Goal: Task Accomplishment & Management: Use online tool/utility

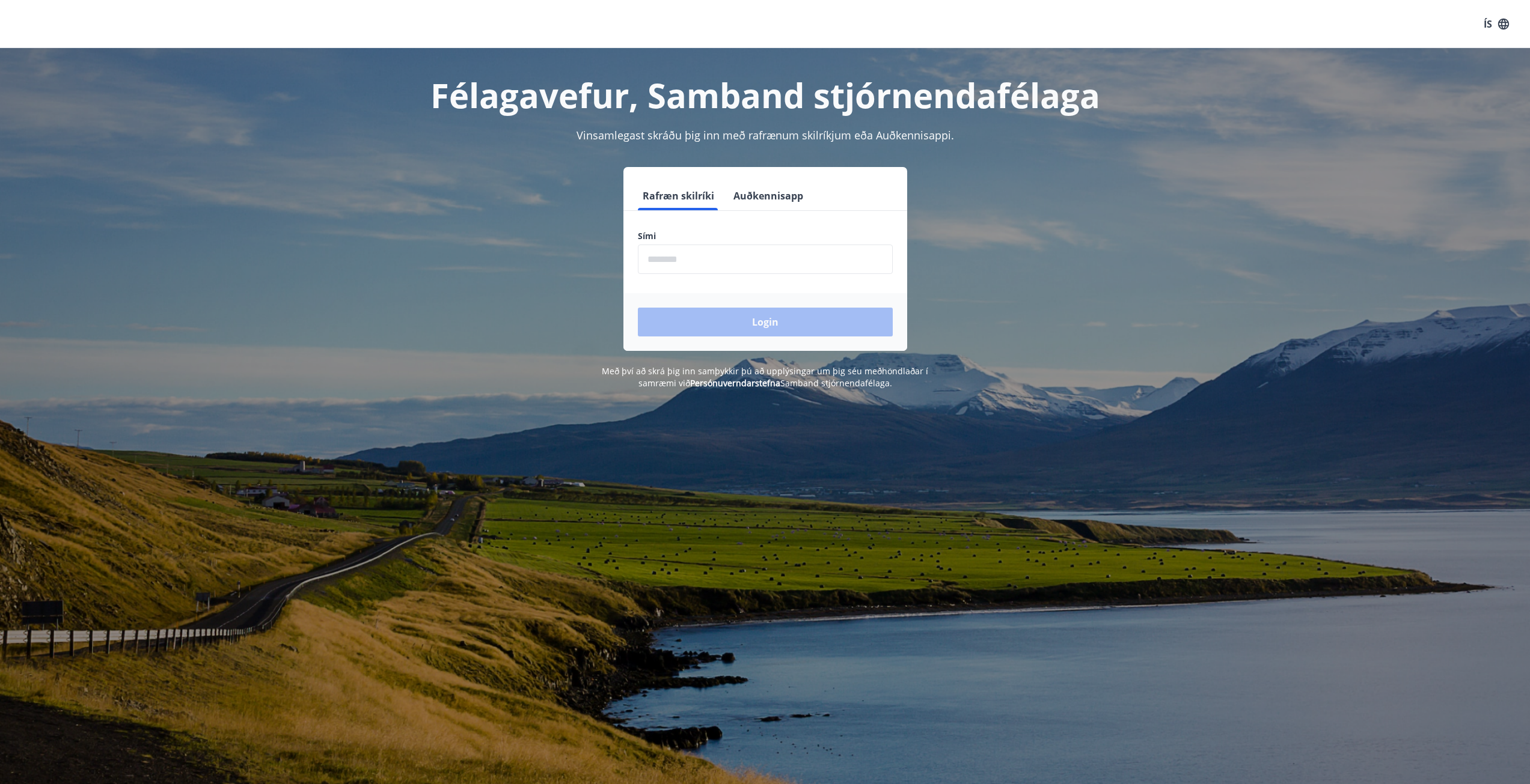
click at [656, 252] on input "phone" at bounding box center [765, 259] width 255 height 29
click at [751, 262] on input "phone" at bounding box center [765, 259] width 255 height 29
type input "********"
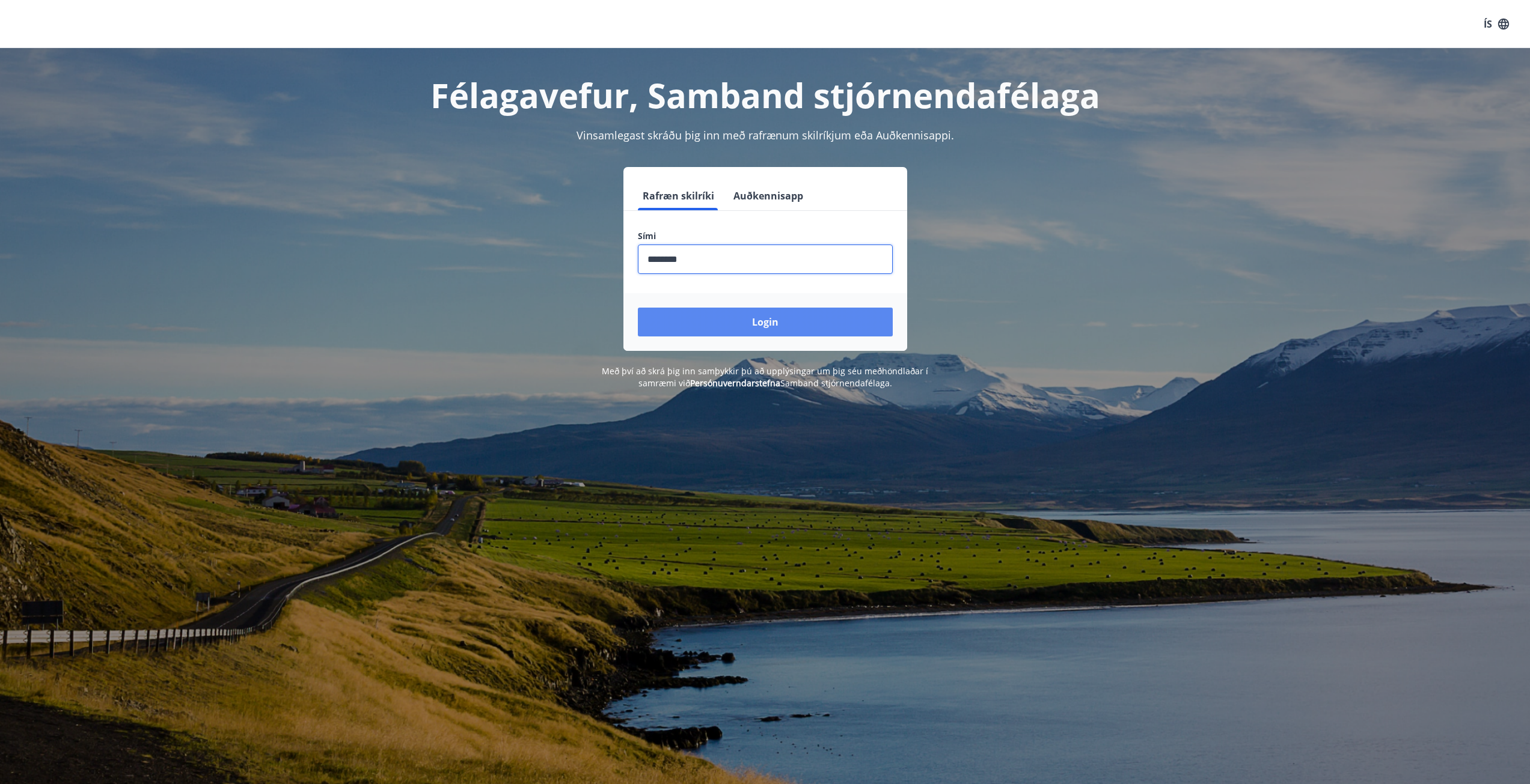
click at [752, 323] on button "Login" at bounding box center [765, 322] width 255 height 29
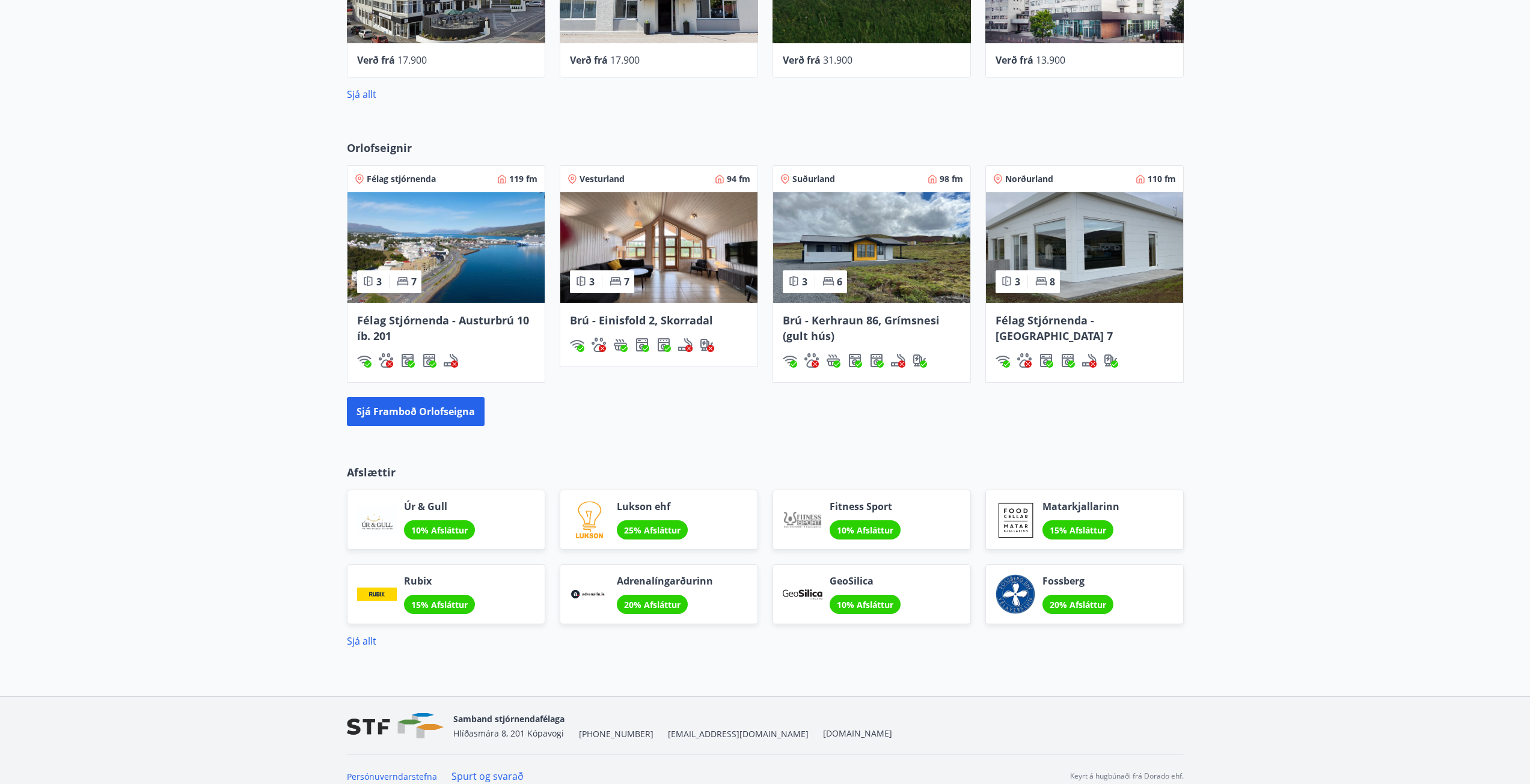
scroll to position [692, 0]
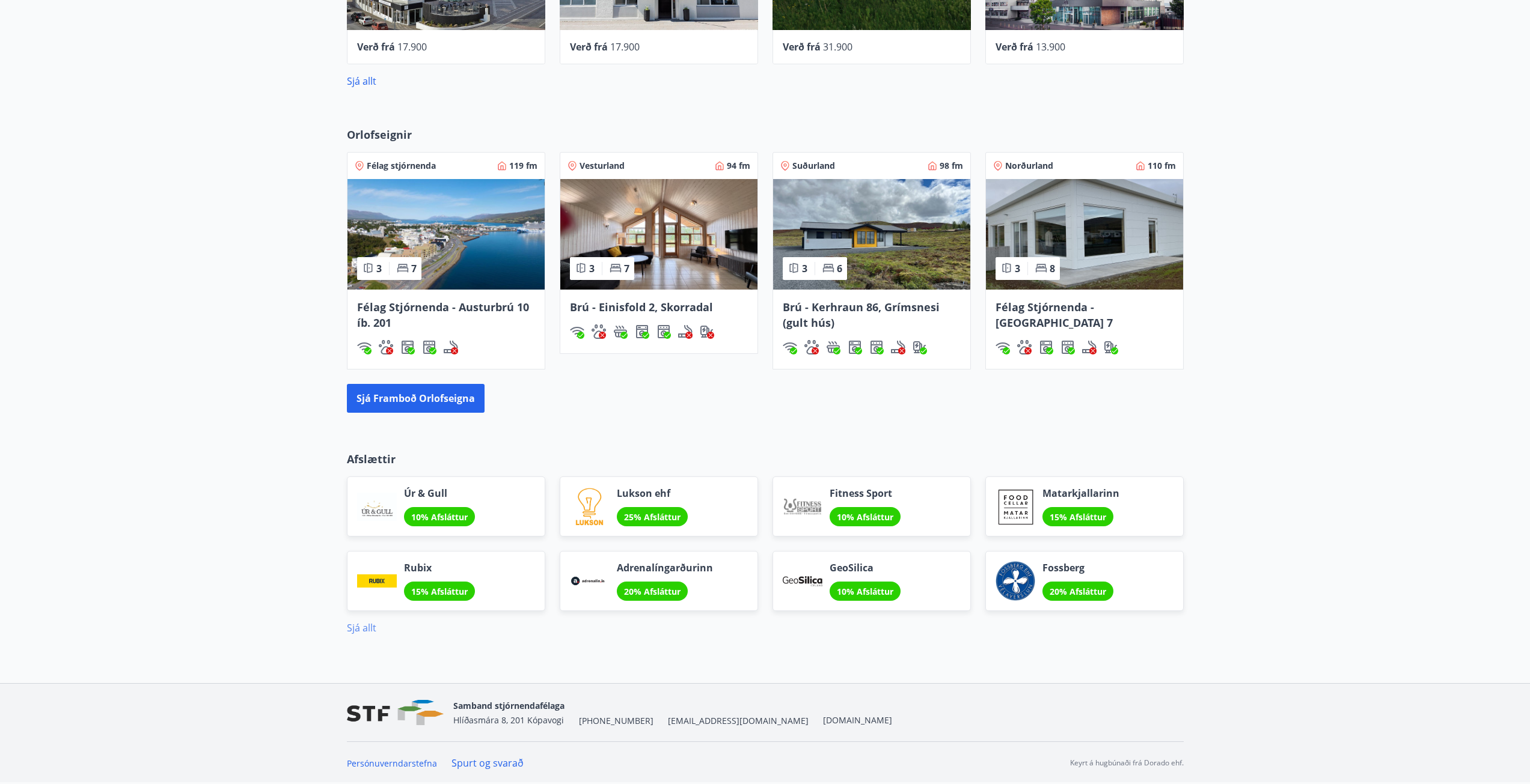
click at [367, 626] on link "Sjá allt" at bounding box center [362, 628] width 29 height 13
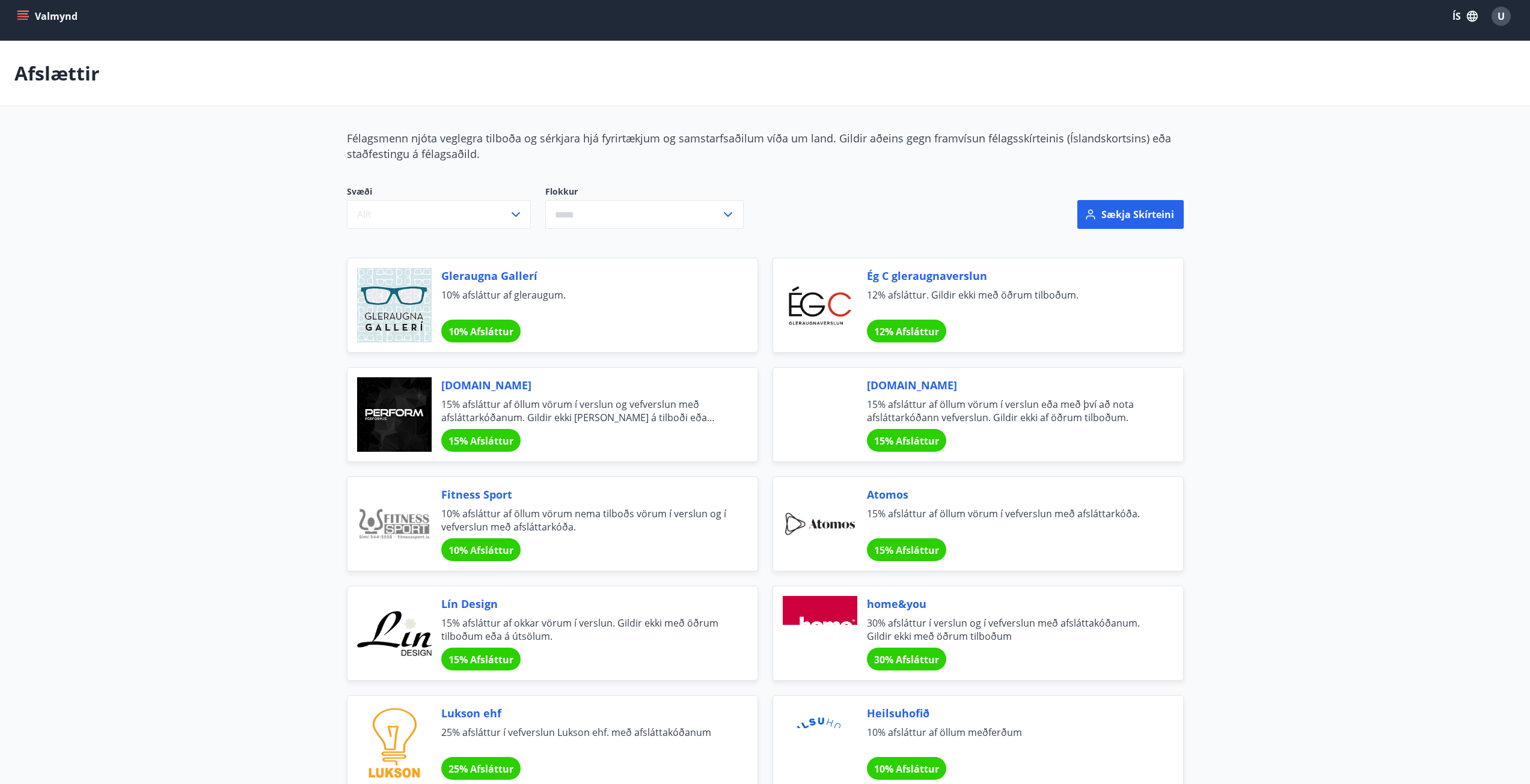
scroll to position [120, 0]
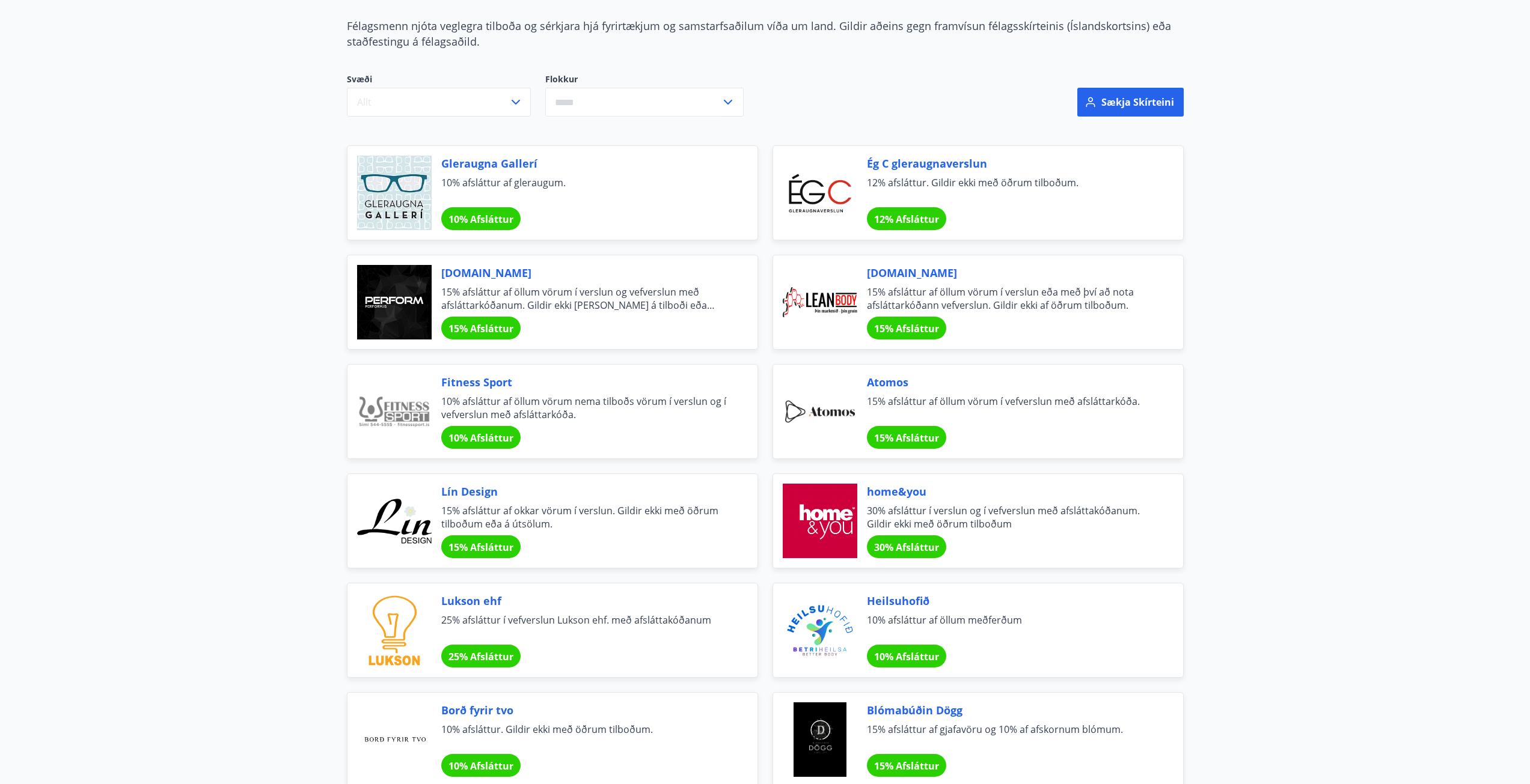
click at [494, 602] on span "Lukson ehf" at bounding box center [585, 601] width 288 height 15
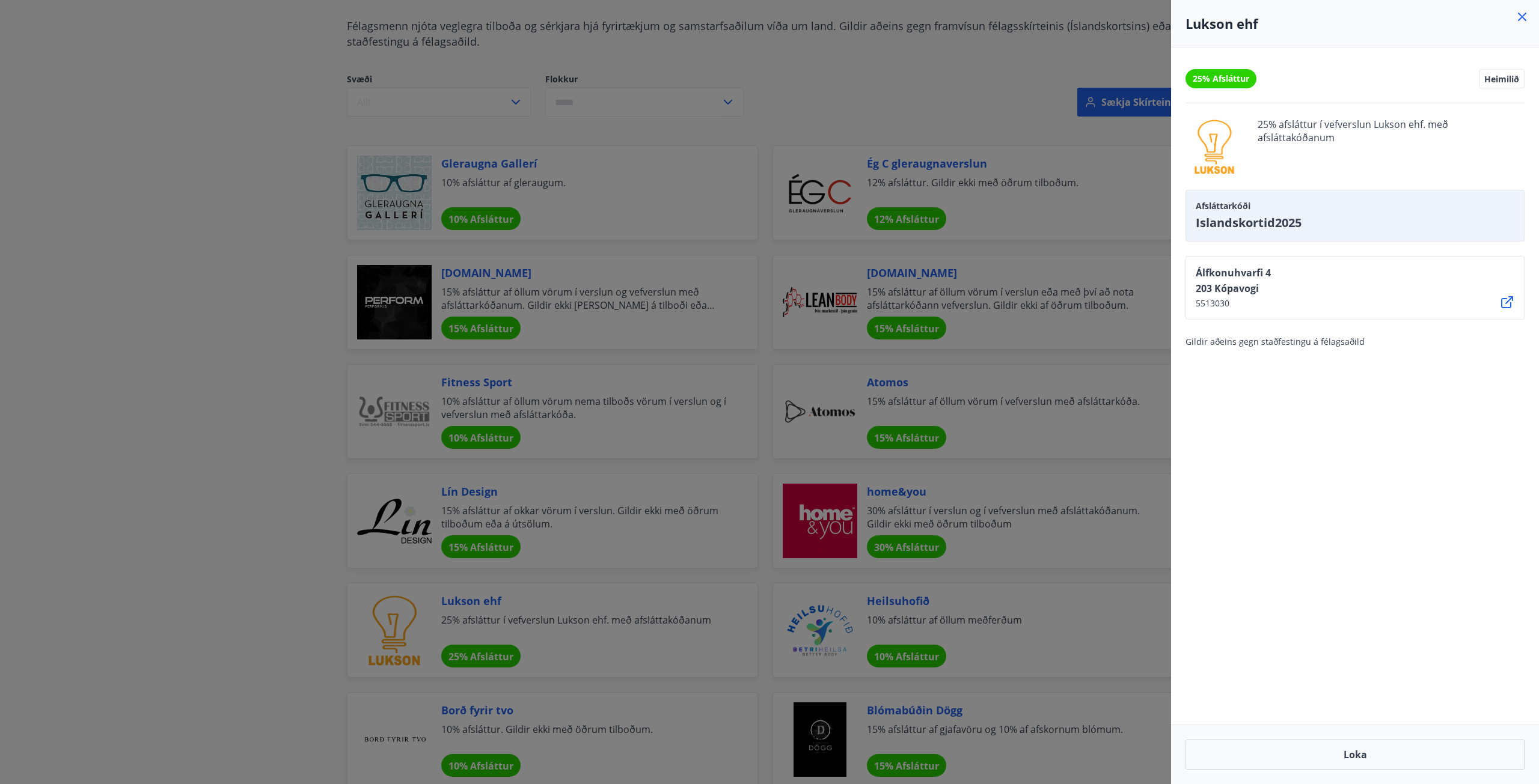
click at [99, 234] on div at bounding box center [770, 392] width 1539 height 784
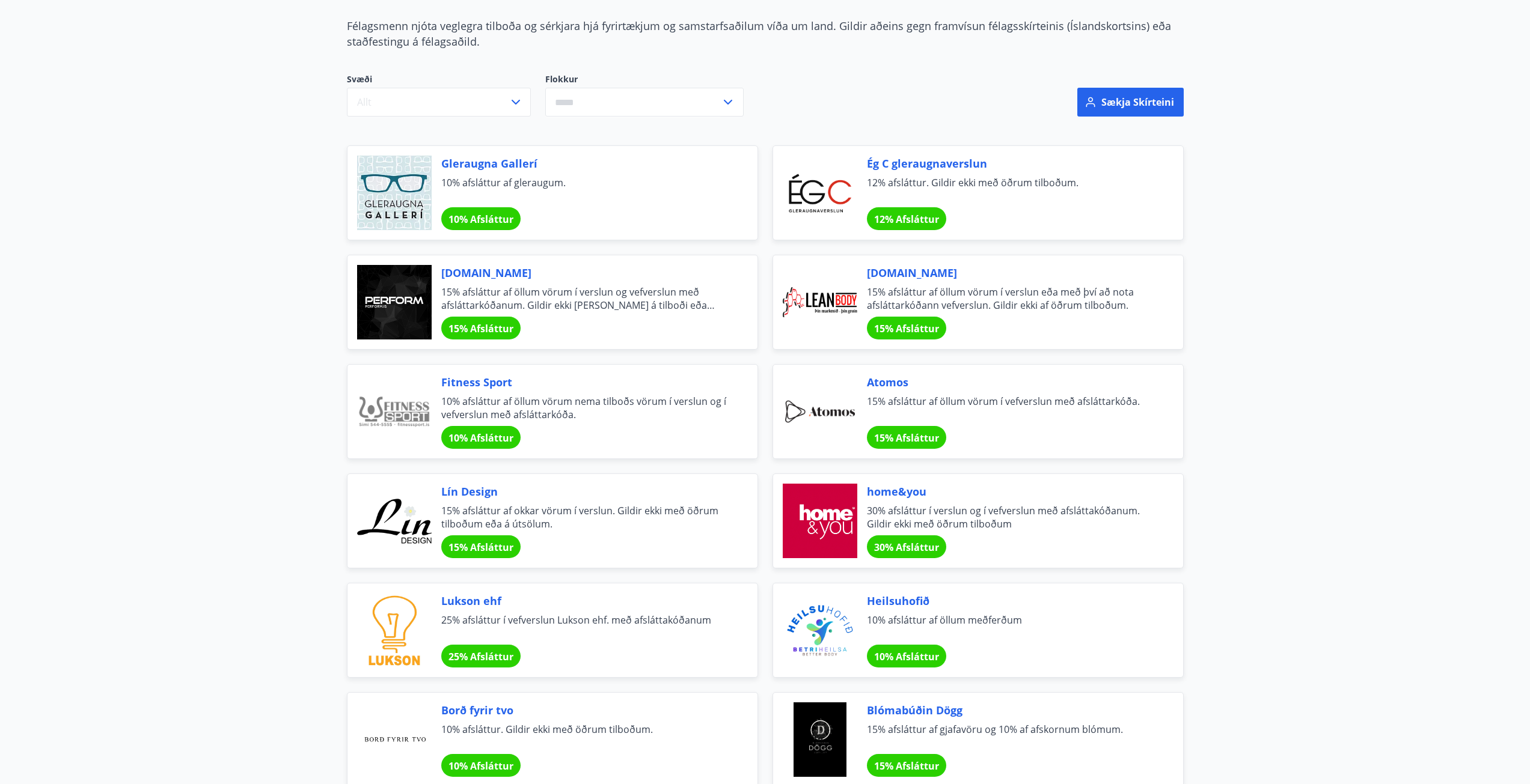
click at [472, 276] on span "[DOMAIN_NAME]" at bounding box center [585, 273] width 288 height 15
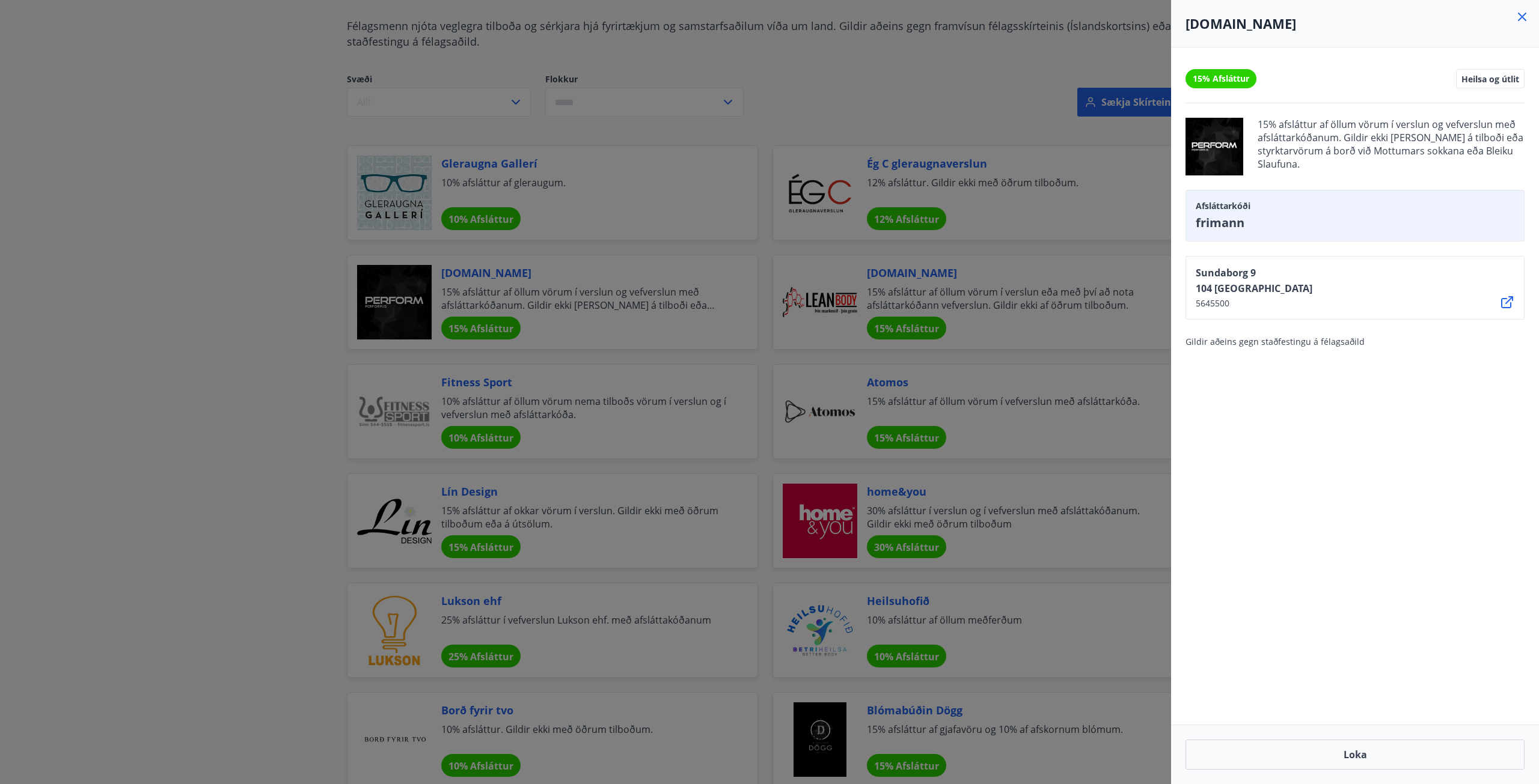
click at [191, 247] on div at bounding box center [770, 392] width 1539 height 784
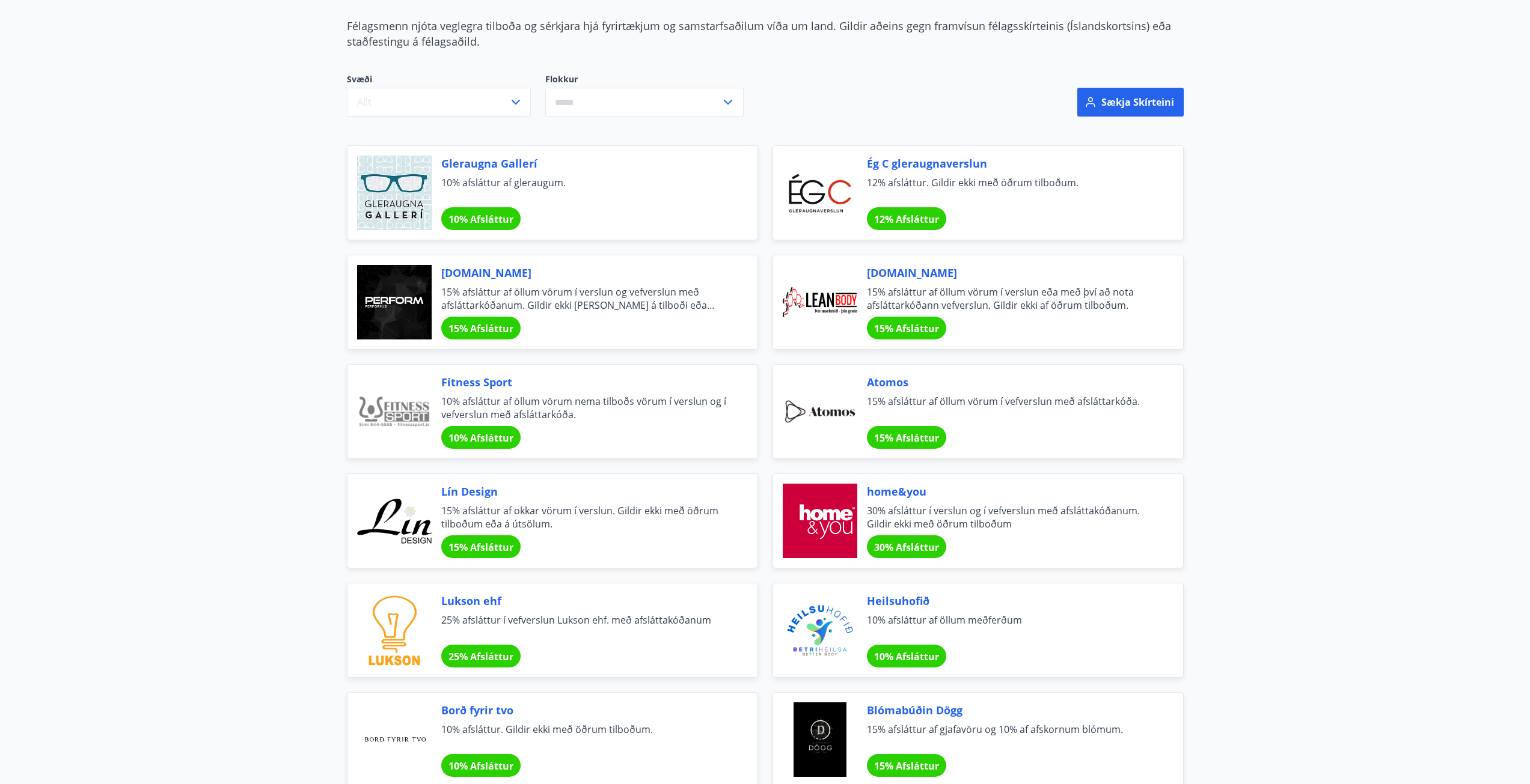
scroll to position [0, 0]
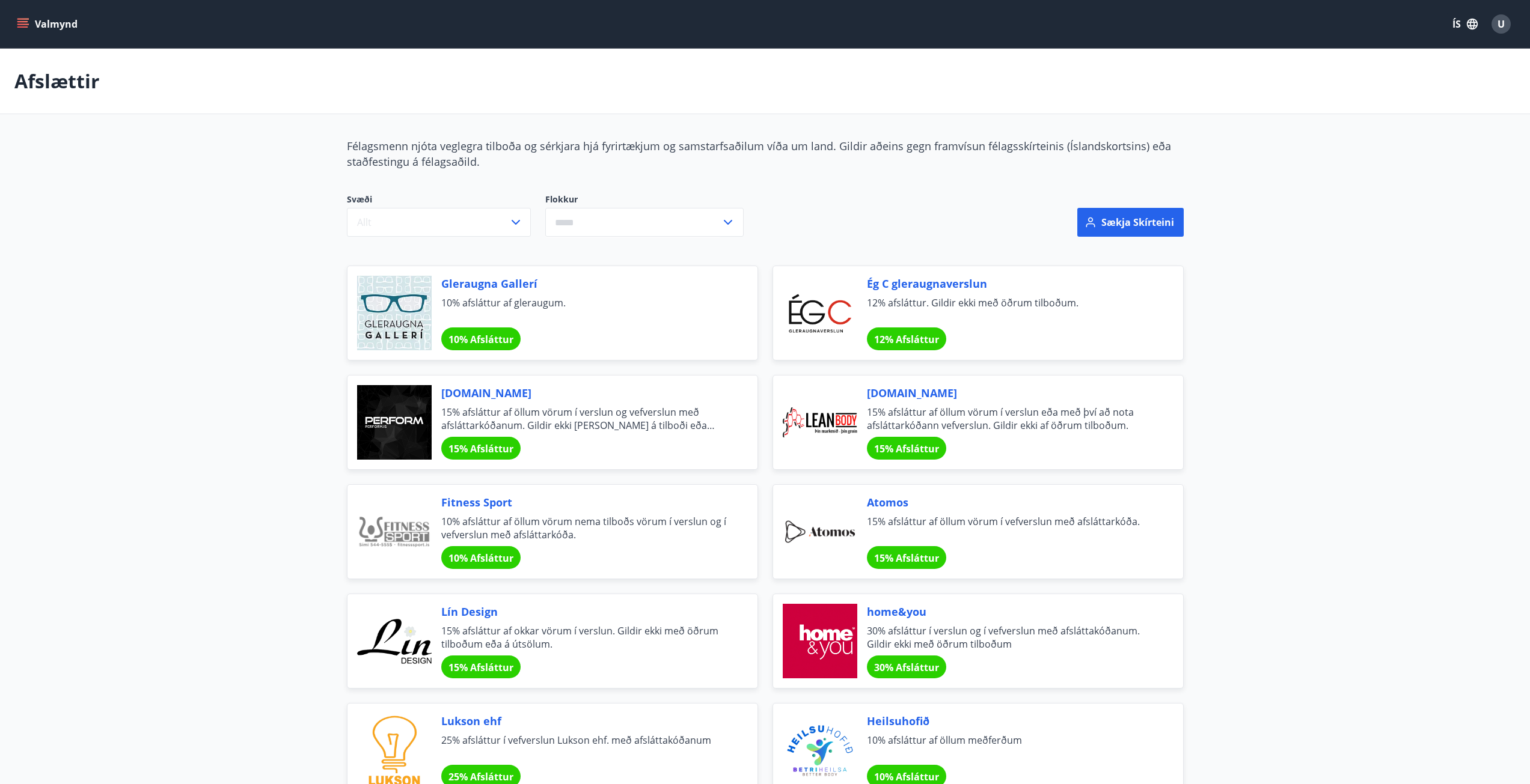
click at [27, 18] on icon "menu" at bounding box center [22, 24] width 12 height 12
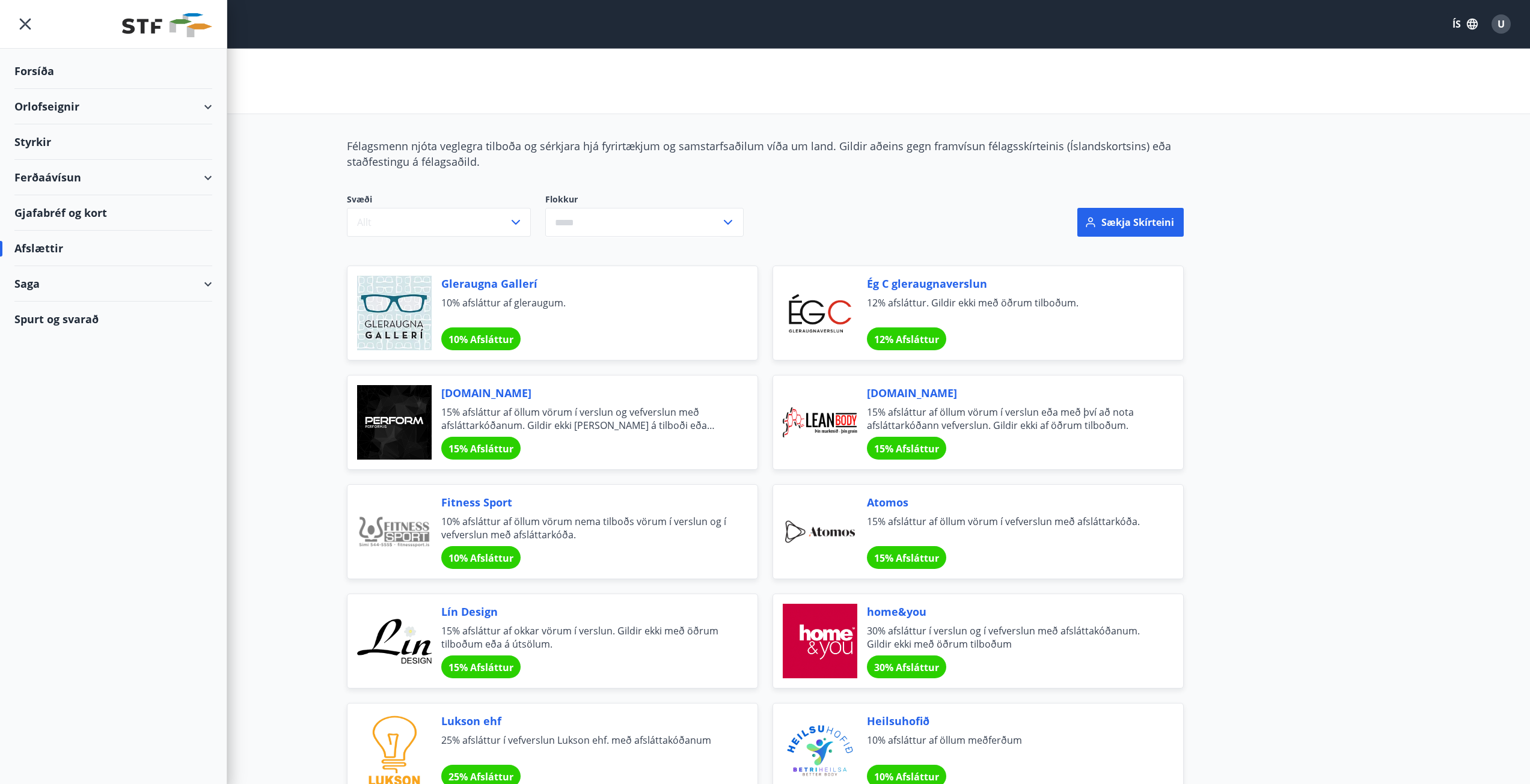
click at [209, 178] on div "Ferðaávísun" at bounding box center [113, 177] width 197 height 35
click at [42, 204] on div "Framboð" at bounding box center [113, 208] width 178 height 26
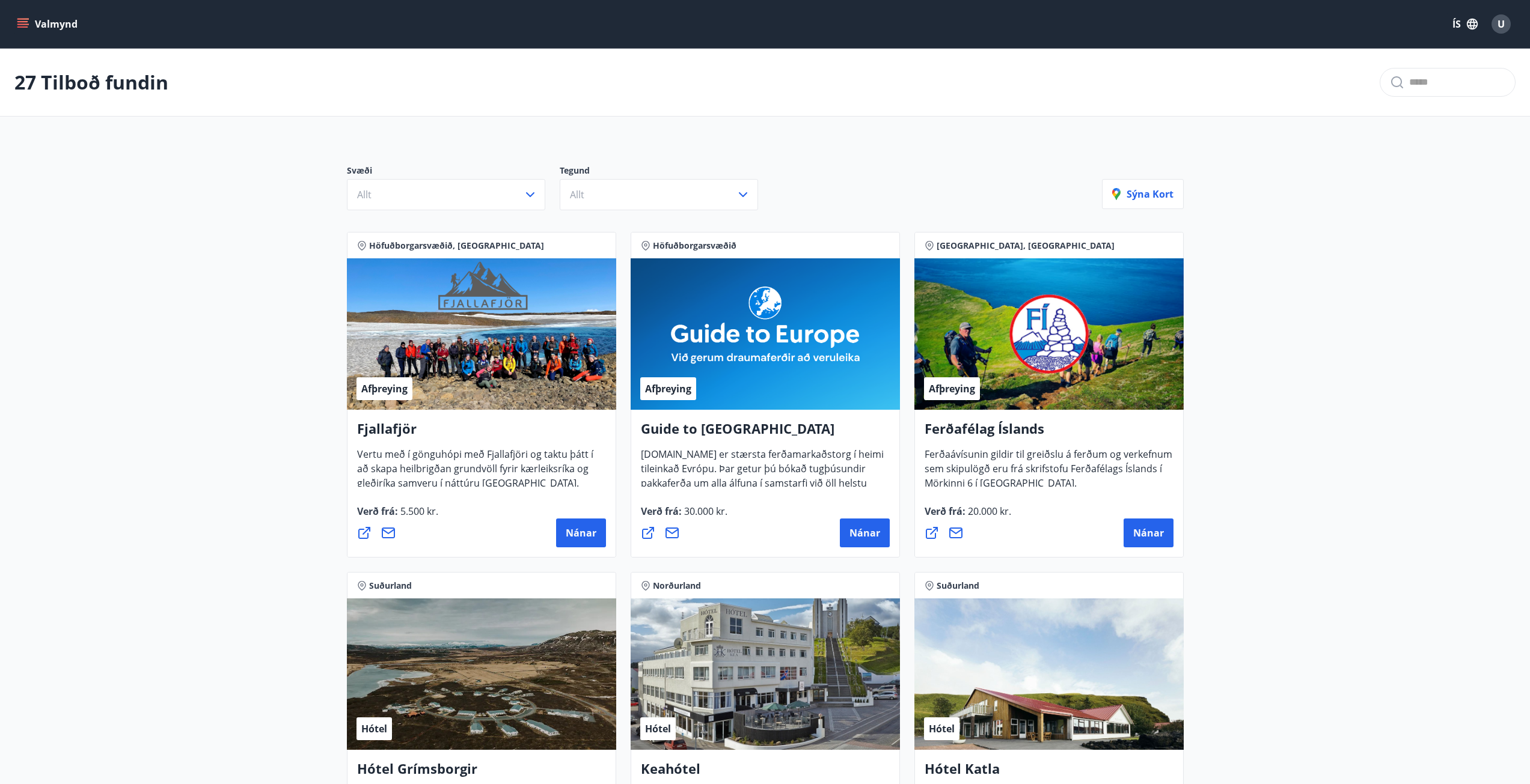
click at [20, 26] on icon "menu" at bounding box center [22, 24] width 12 height 12
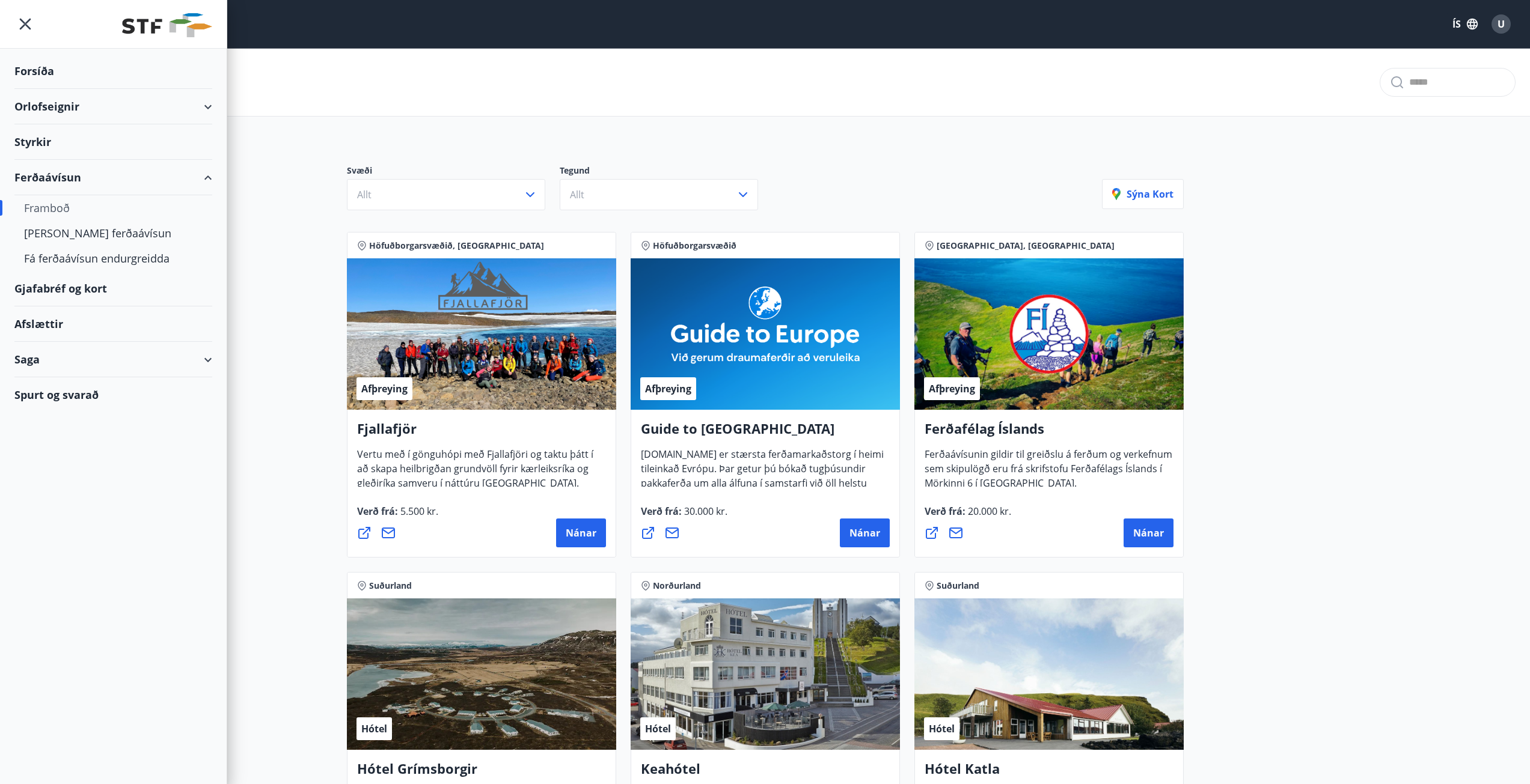
click at [203, 362] on div "Saga" at bounding box center [113, 359] width 197 height 35
click at [74, 518] on div "Styrkjasaga" at bounding box center [113, 516] width 178 height 26
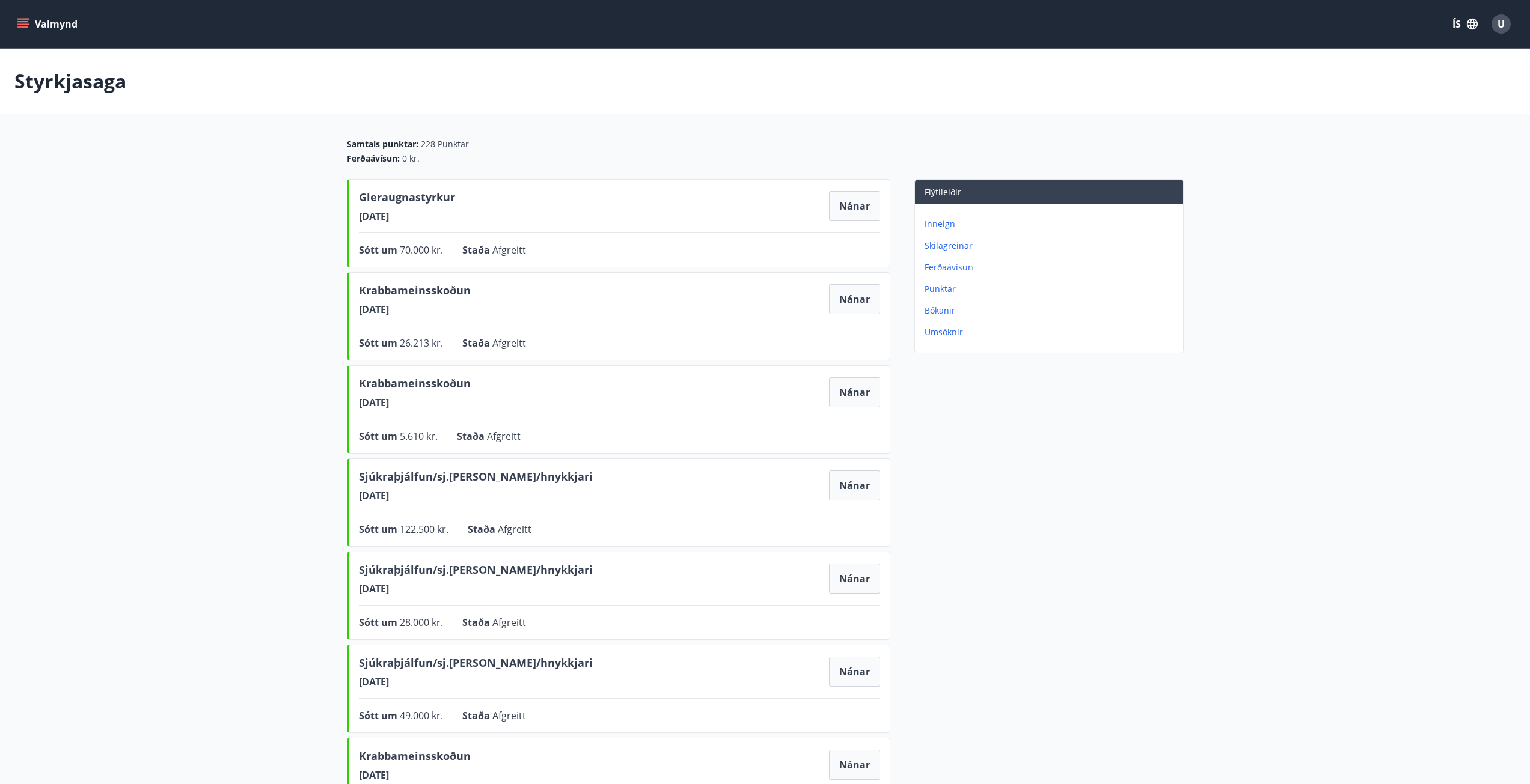
click at [936, 220] on p "Inneign" at bounding box center [1051, 224] width 254 height 12
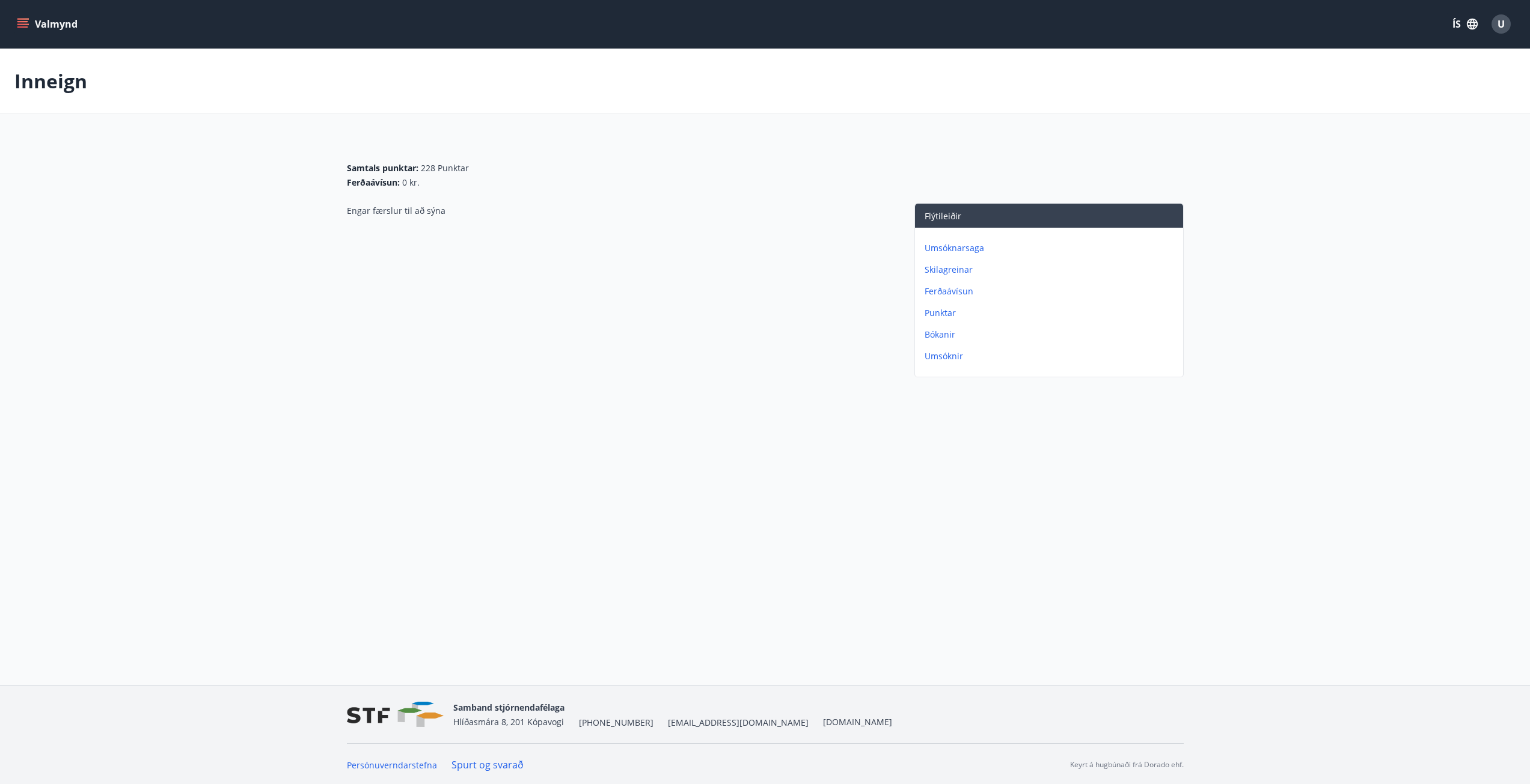
click at [17, 20] on icon "menu" at bounding box center [22, 24] width 12 height 12
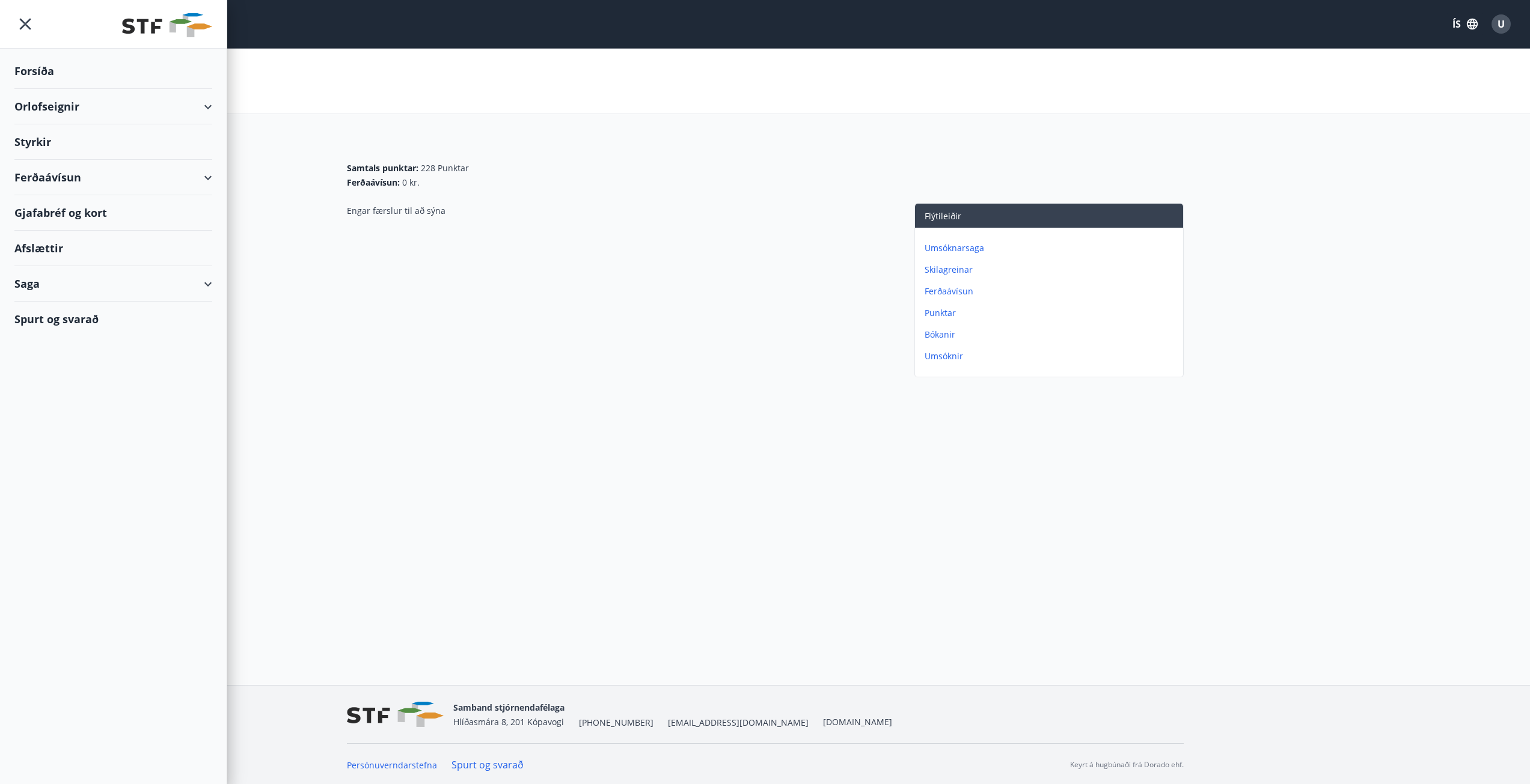
click at [54, 173] on div "Ferðaávísun" at bounding box center [113, 177] width 197 height 35
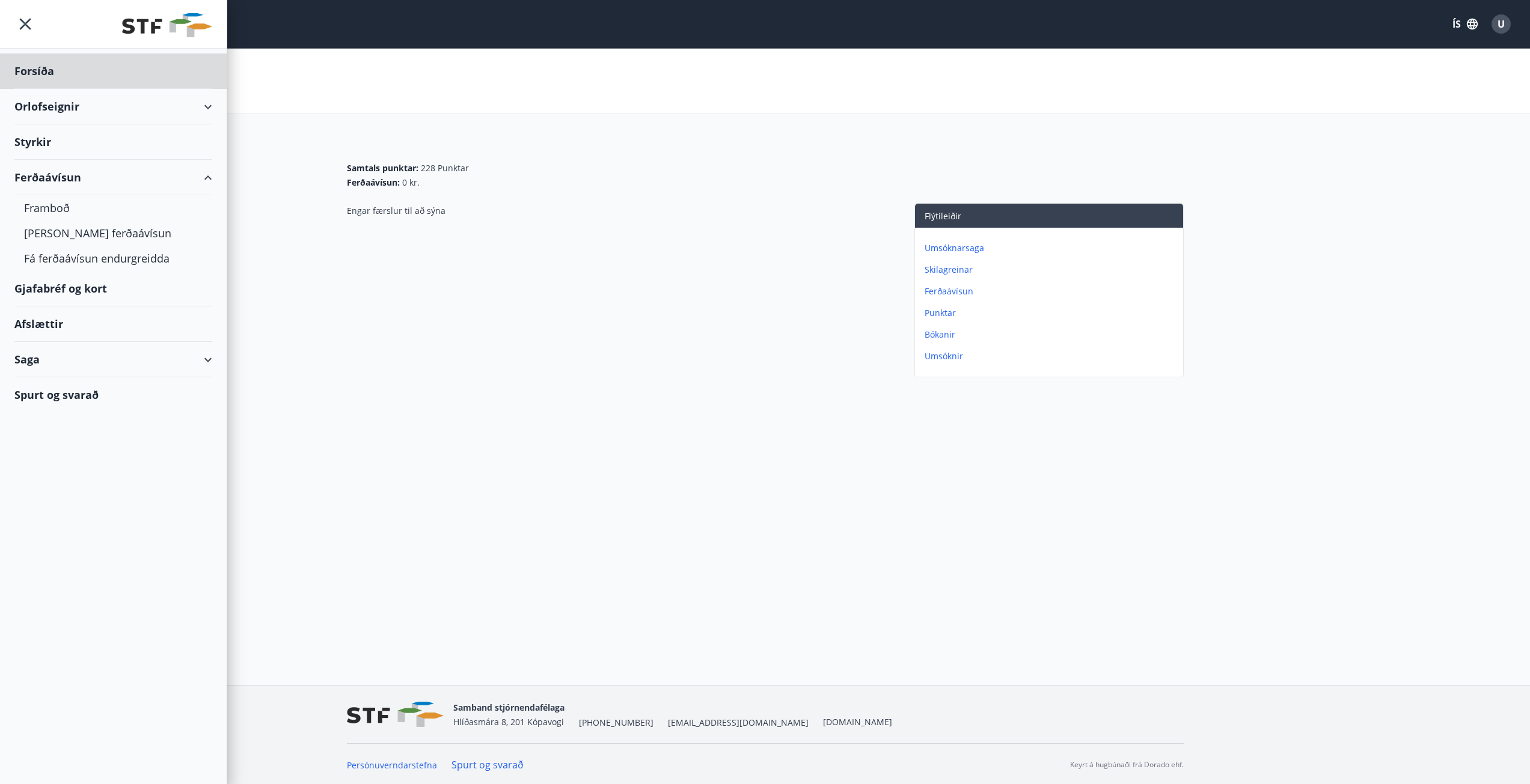
click at [40, 145] on div "Styrkir" at bounding box center [113, 142] width 197 height 35
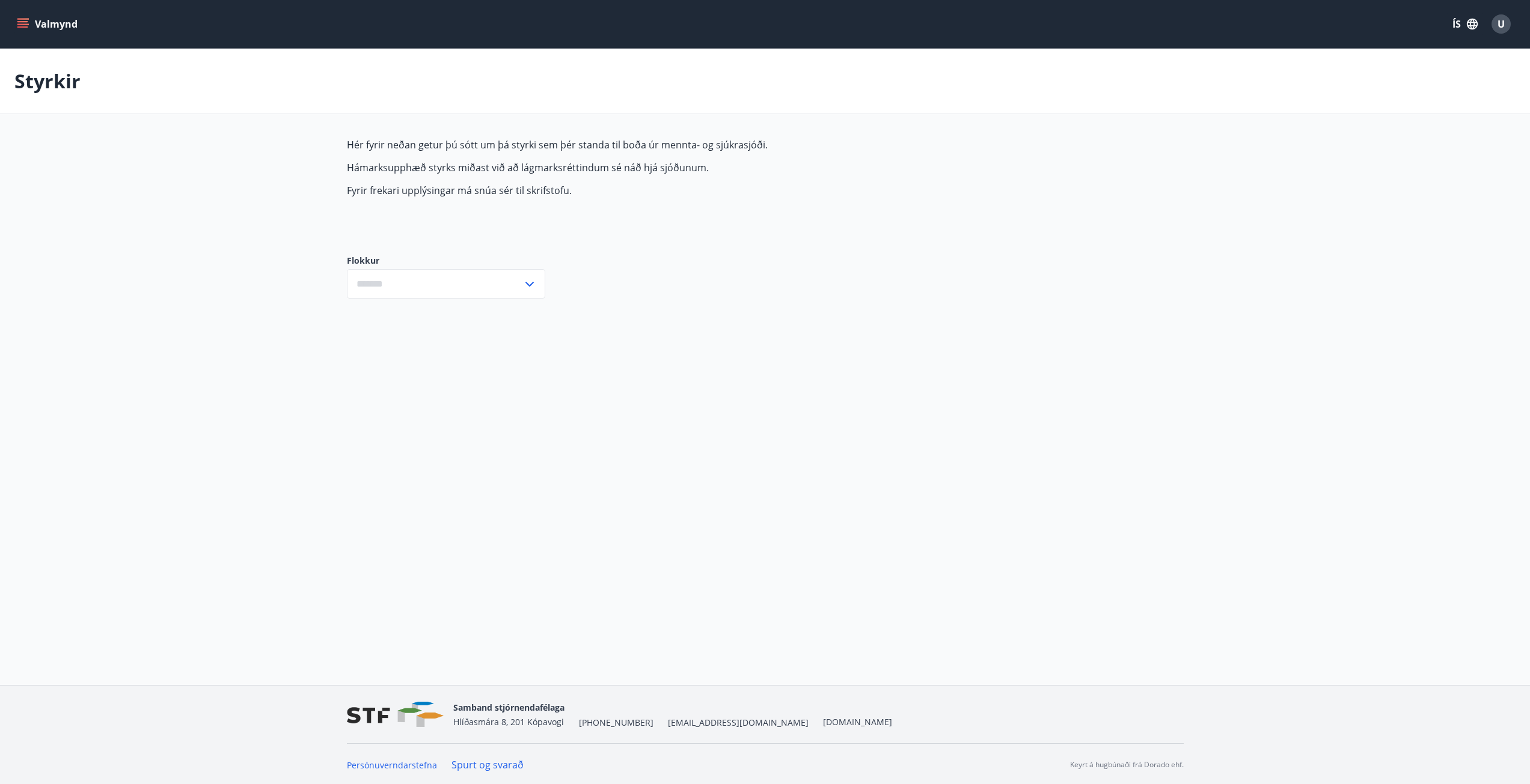
type input "***"
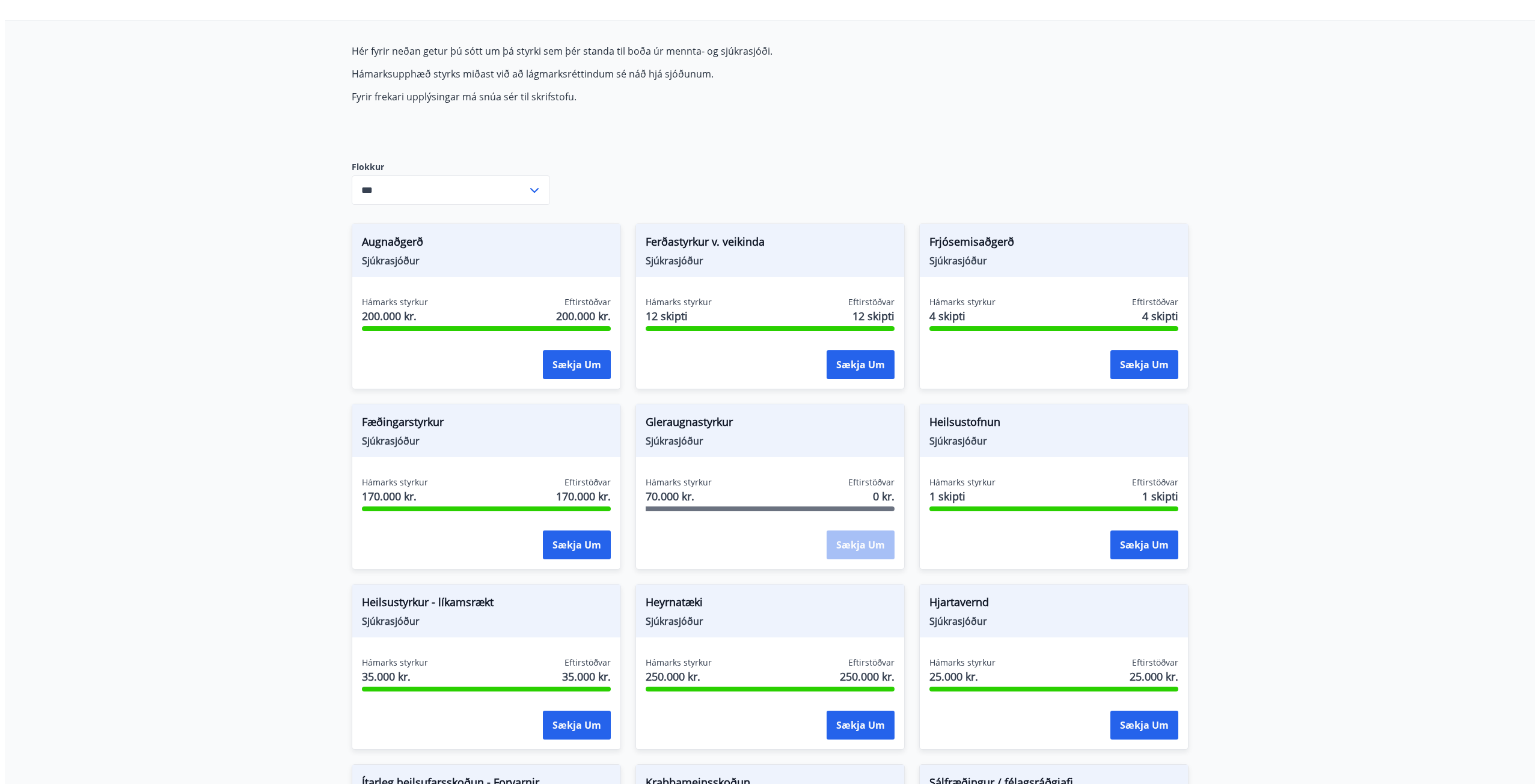
scroll to position [115, 0]
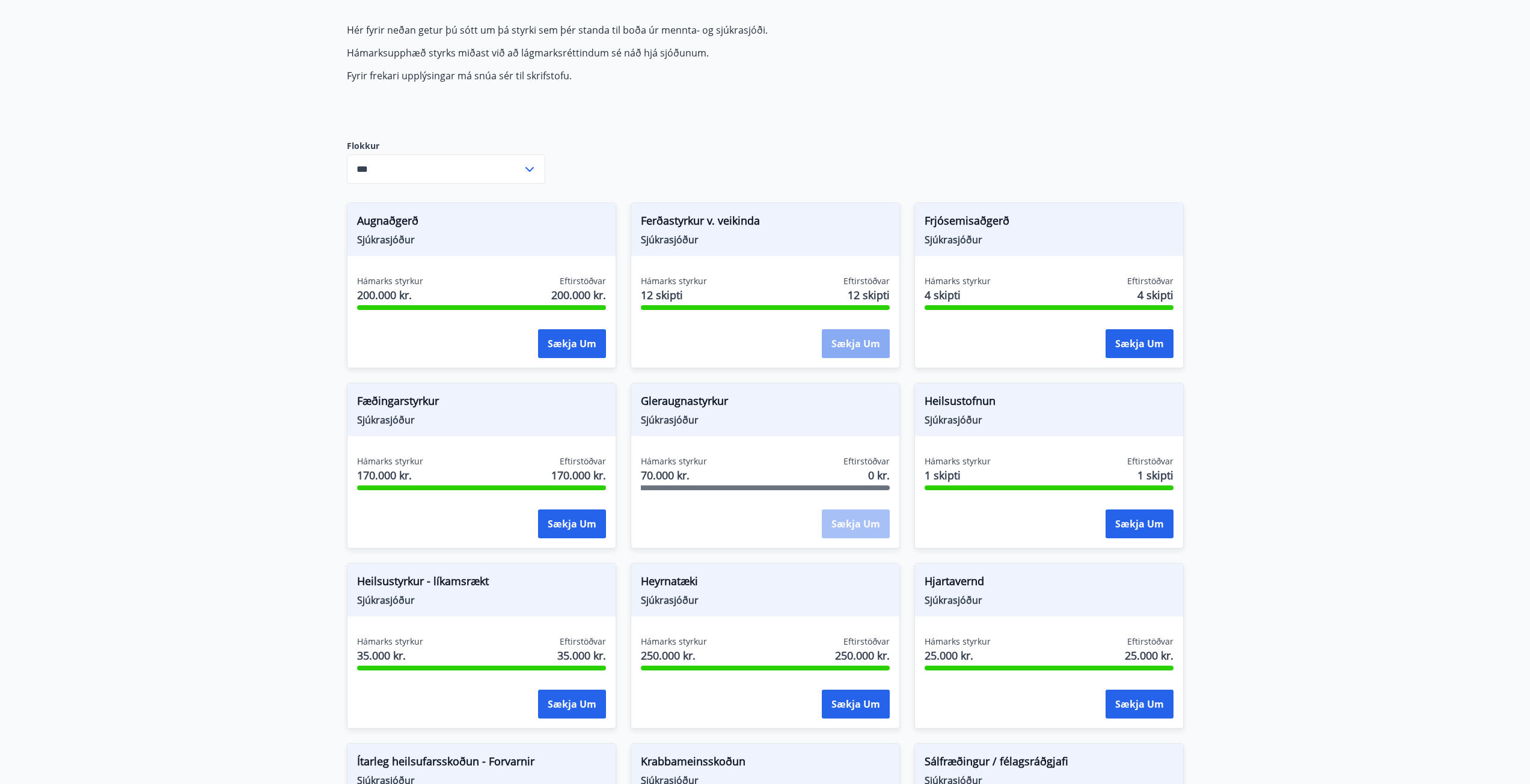
click at [858, 348] on button "Sækja um" at bounding box center [856, 343] width 68 height 29
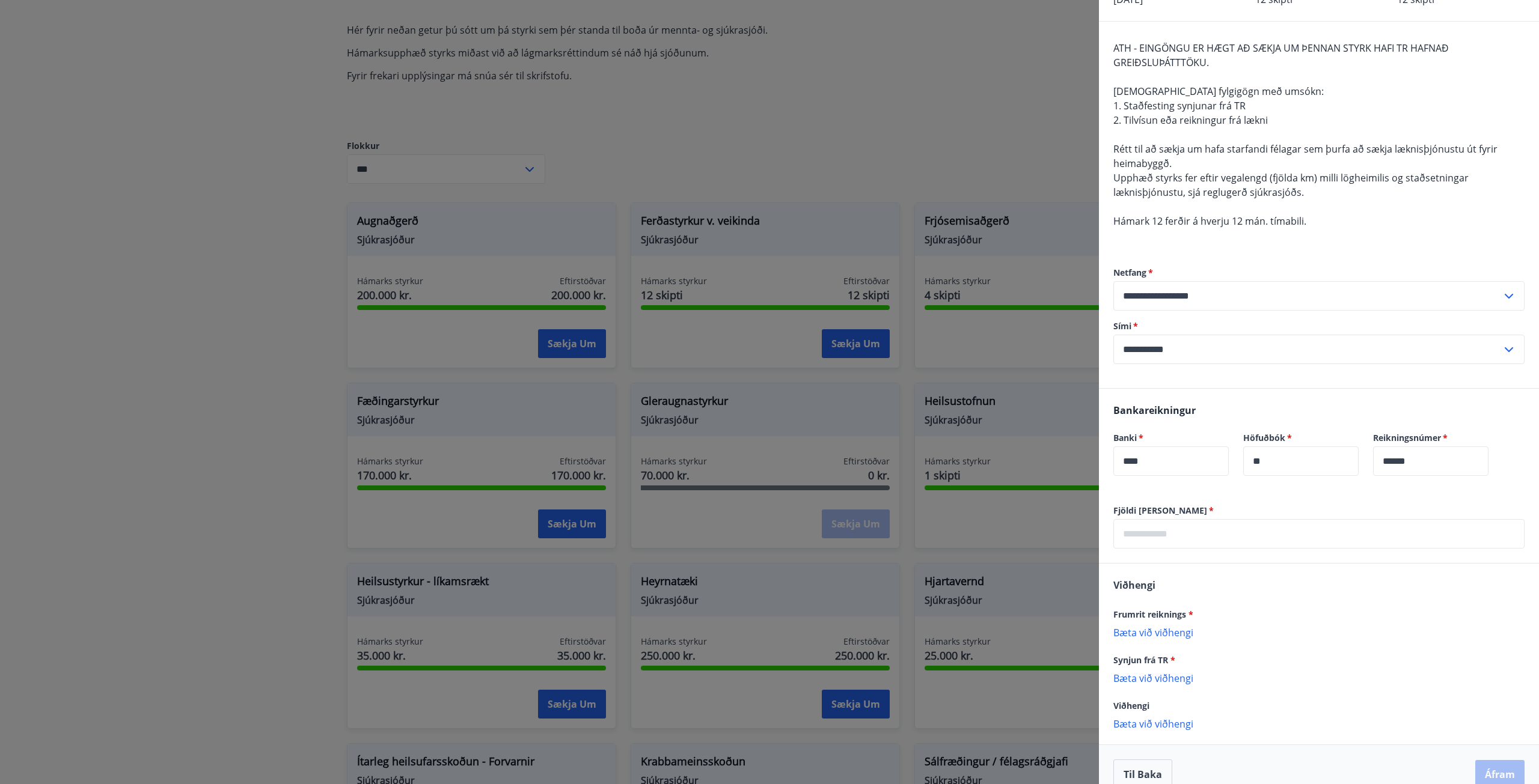
scroll to position [106, 0]
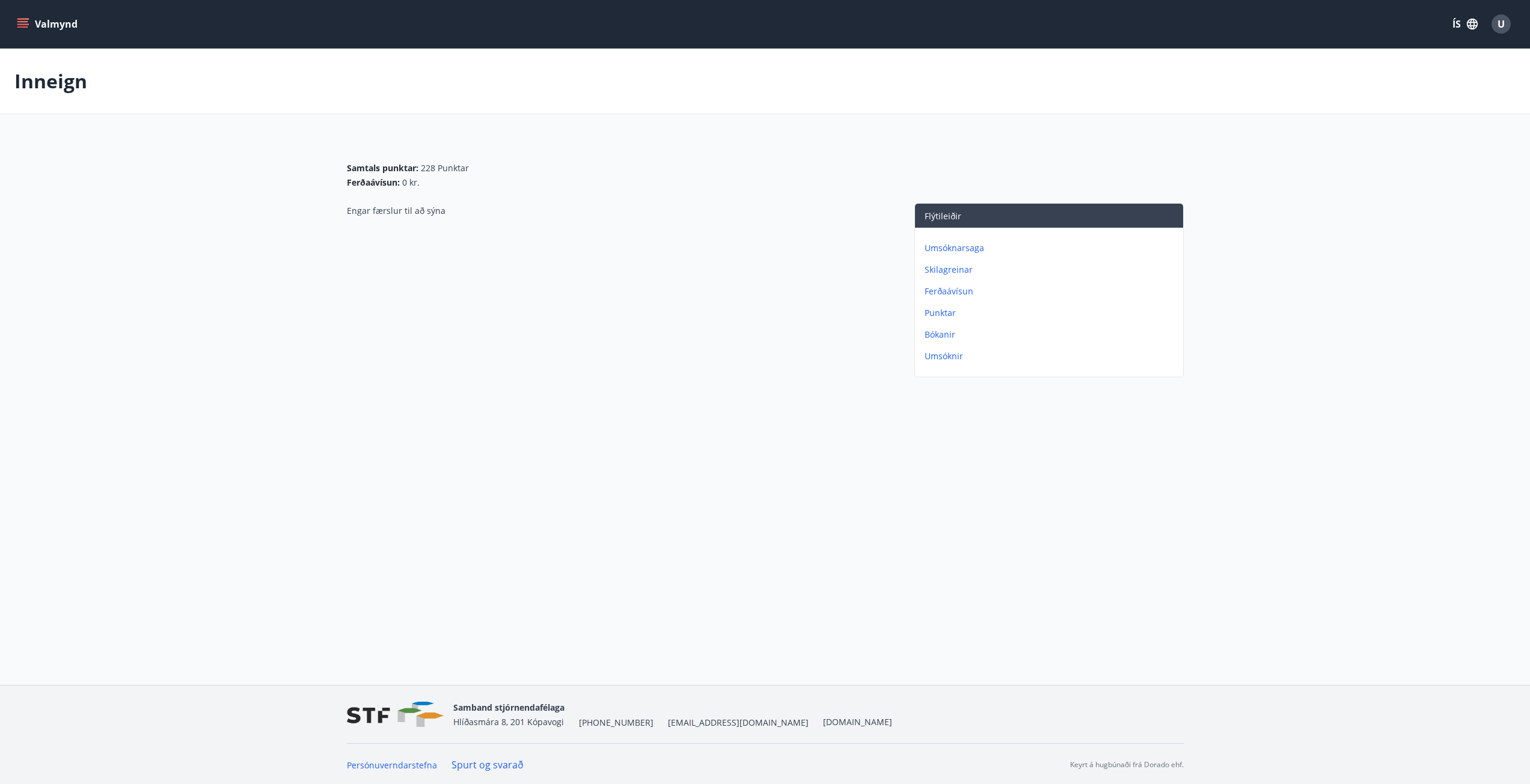
click at [22, 20] on icon "menu" at bounding box center [22, 24] width 12 height 12
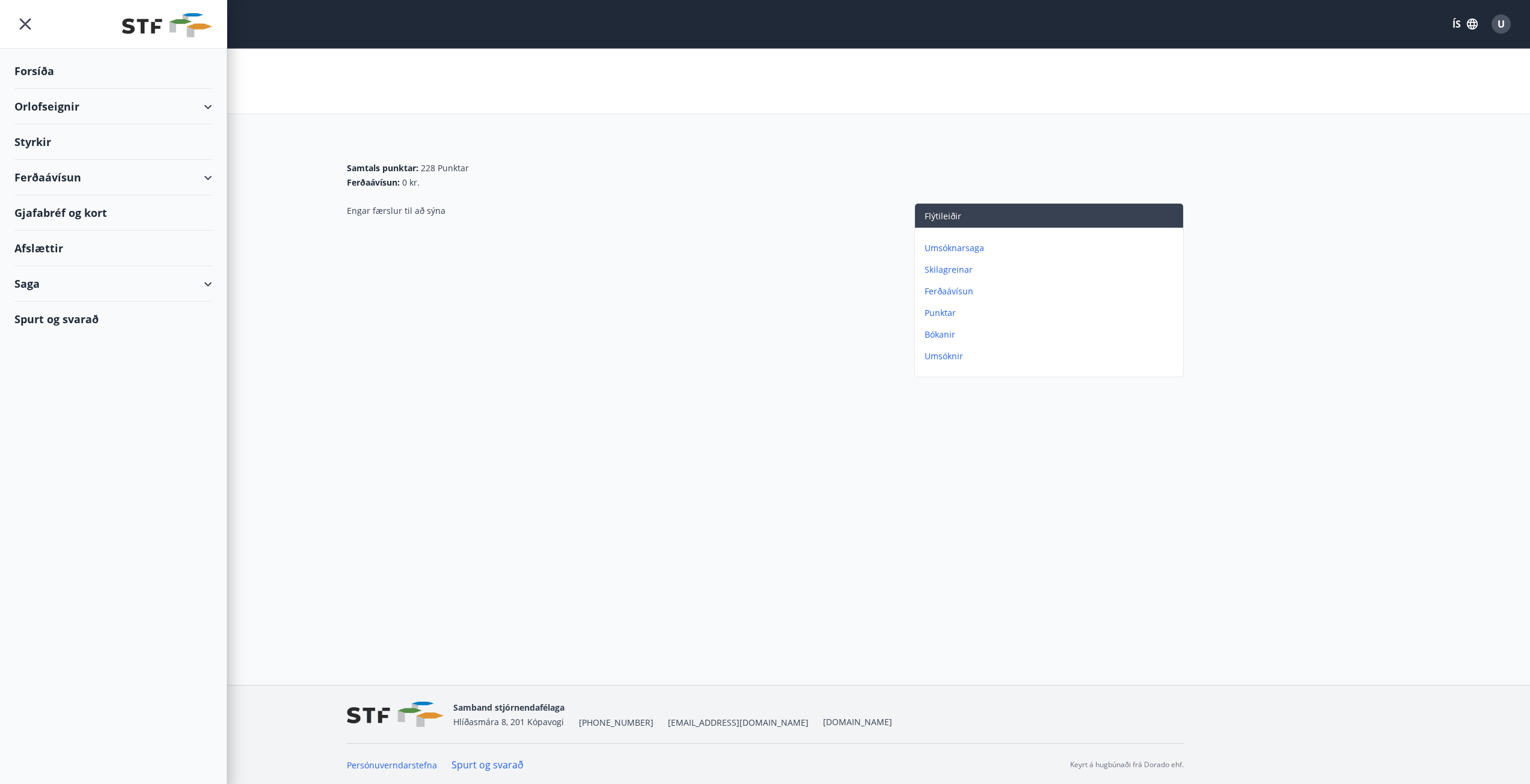
click at [48, 107] on div "Orlofseignir" at bounding box center [113, 106] width 197 height 35
click at [71, 159] on div "Bókunardagatal" at bounding box center [113, 162] width 178 height 26
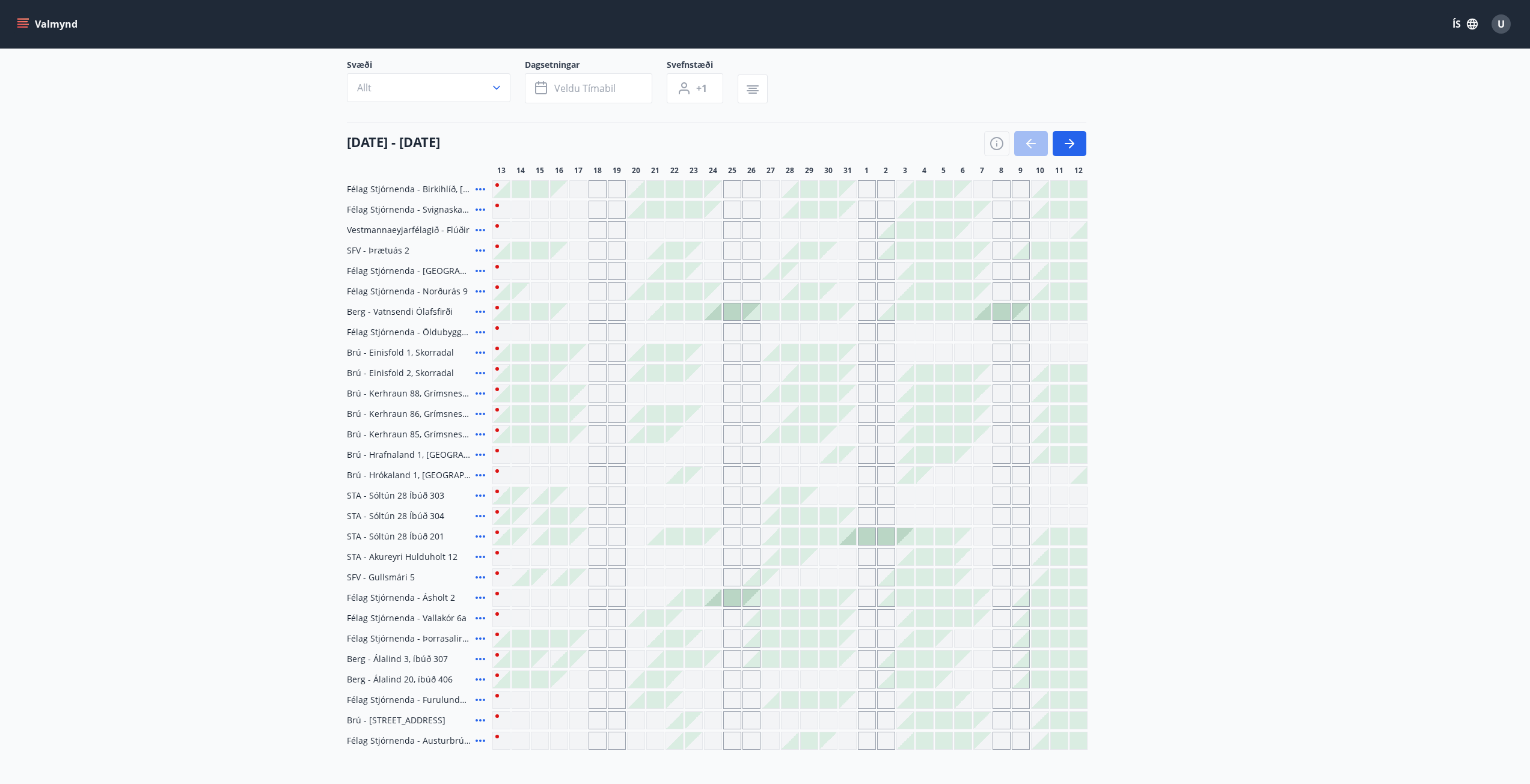
scroll to position [60, 0]
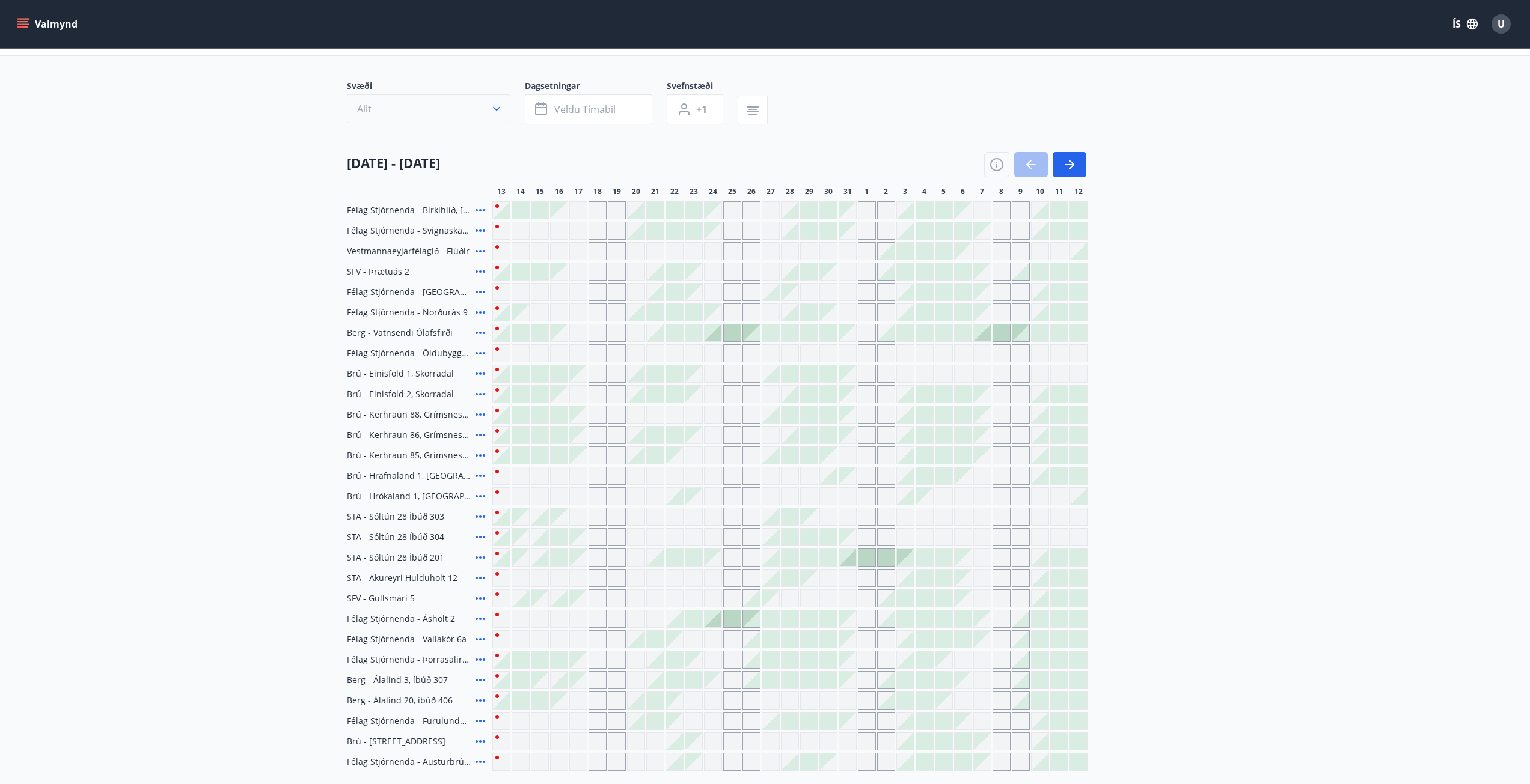
click at [496, 105] on icon "button" at bounding box center [496, 109] width 12 height 12
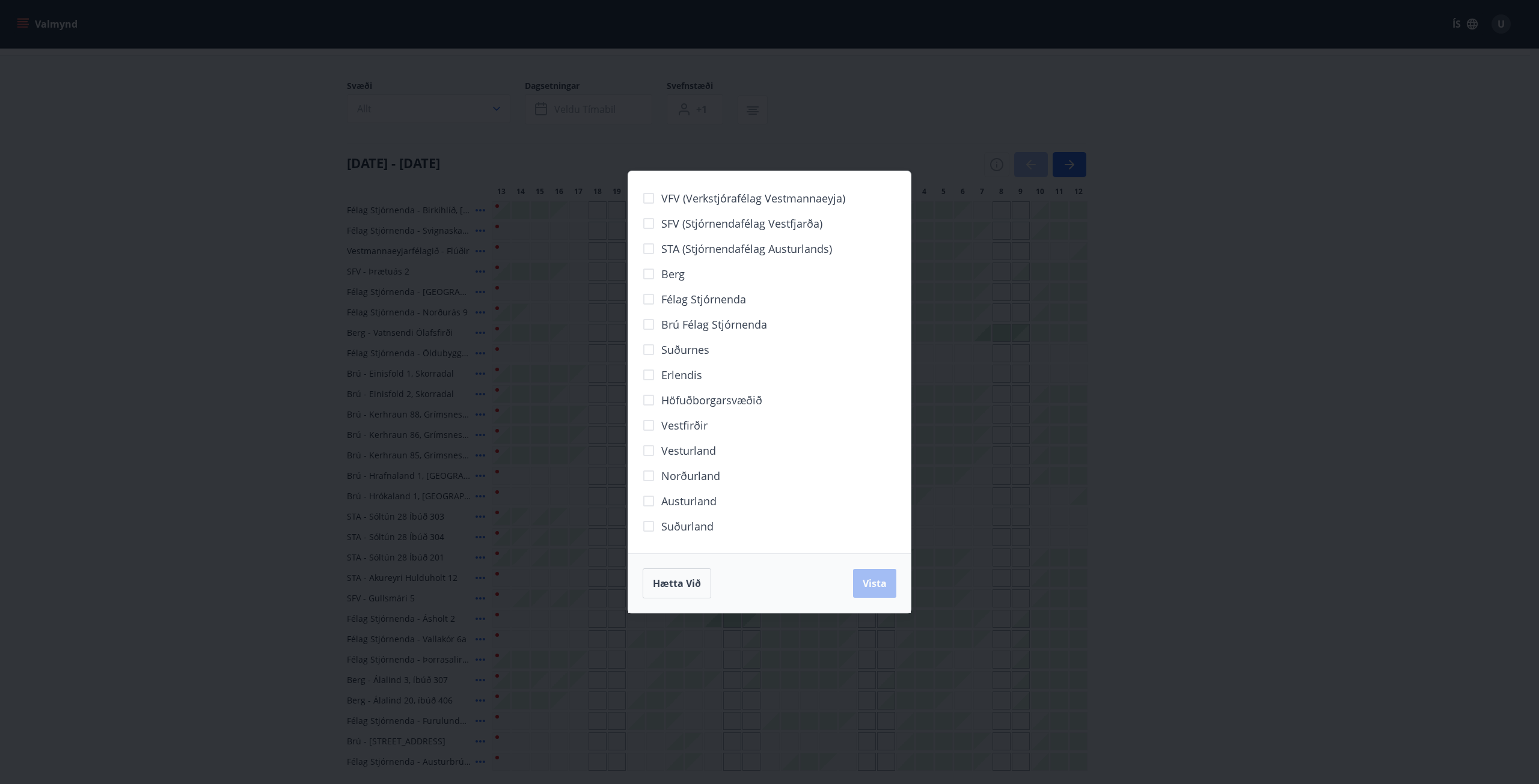
click at [1135, 299] on div "VFV (Verkstjórafélag Vestmannaeyja) SFV (Stjórnendafélag Vestfjarða) STA (Stjór…" at bounding box center [770, 392] width 1539 height 784
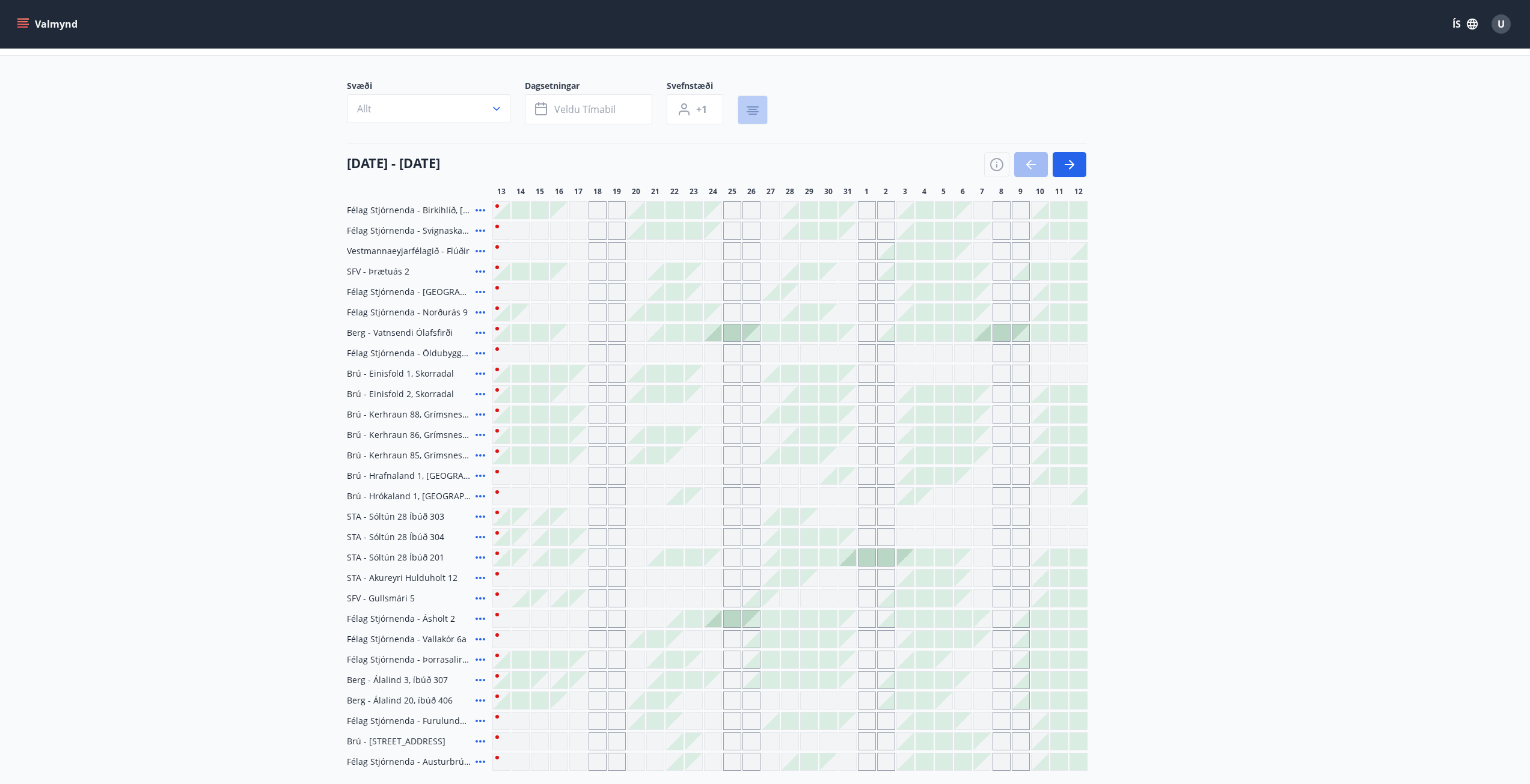
click at [759, 109] on icon "button" at bounding box center [752, 111] width 15 height 15
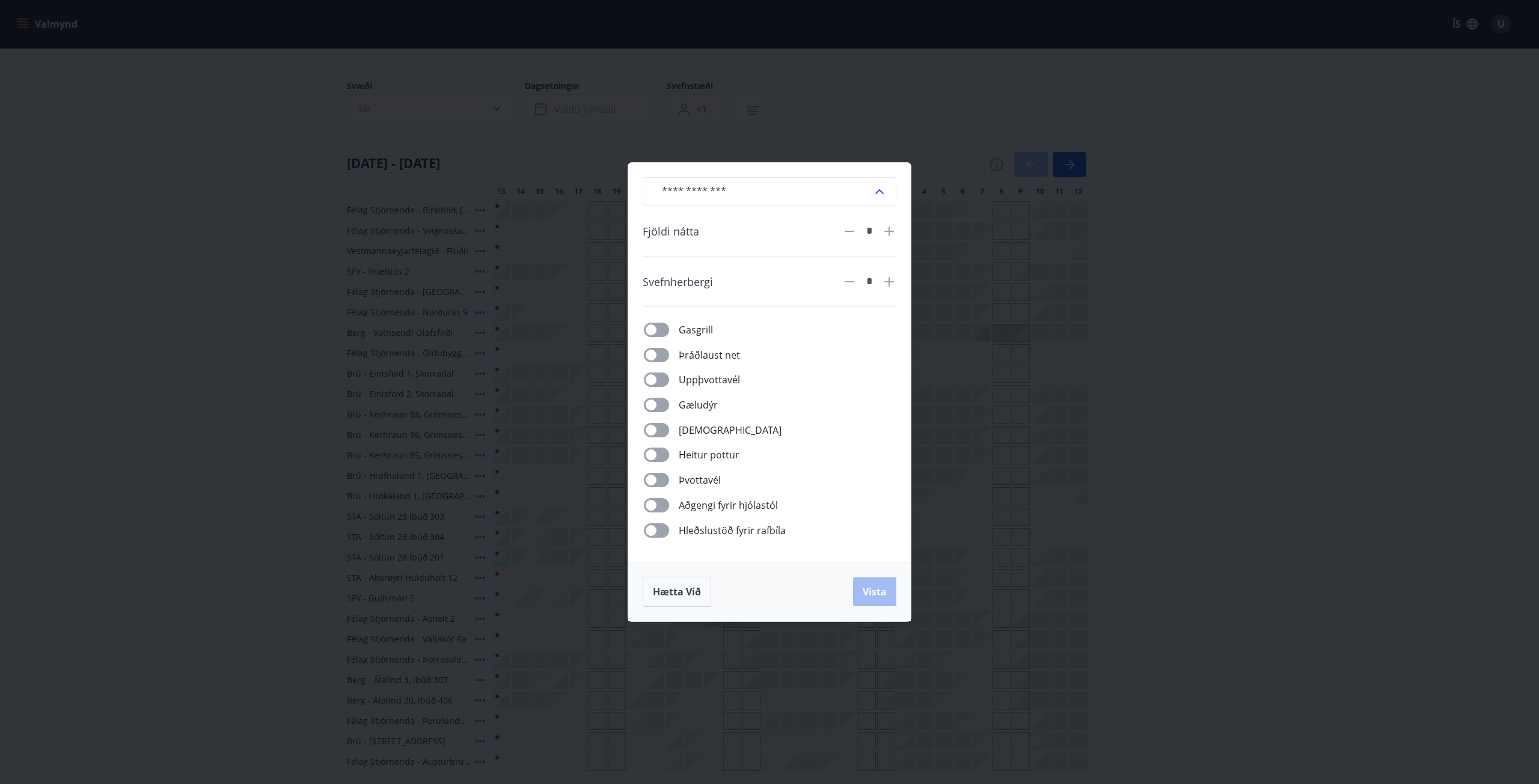
click at [1425, 364] on div "​ Fjöldi nátta * Svefnherbergi * Gasgrill Þráðlaust net Uppþvottavél Gæludýr Þu…" at bounding box center [770, 392] width 1539 height 784
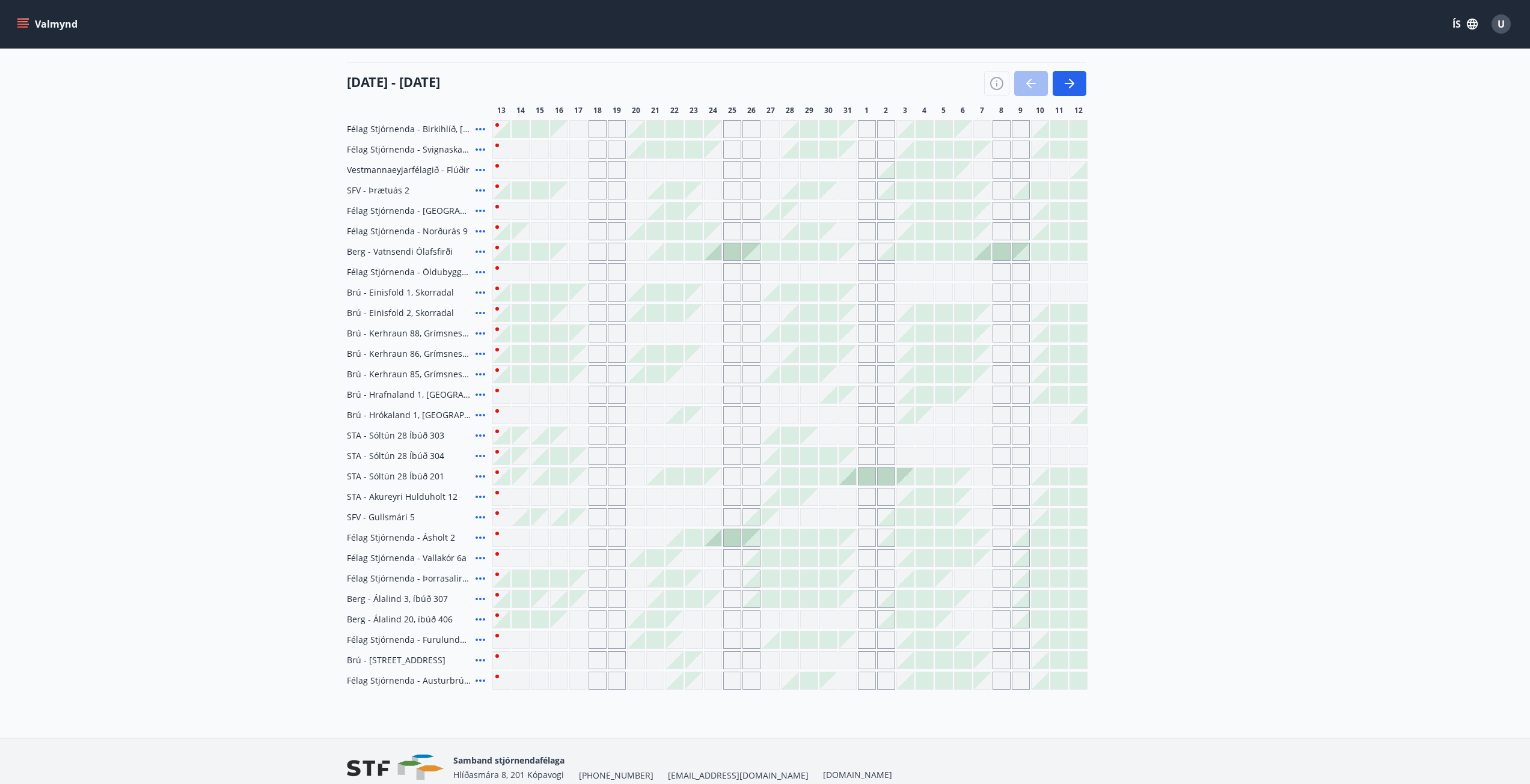
scroll to position [120, 0]
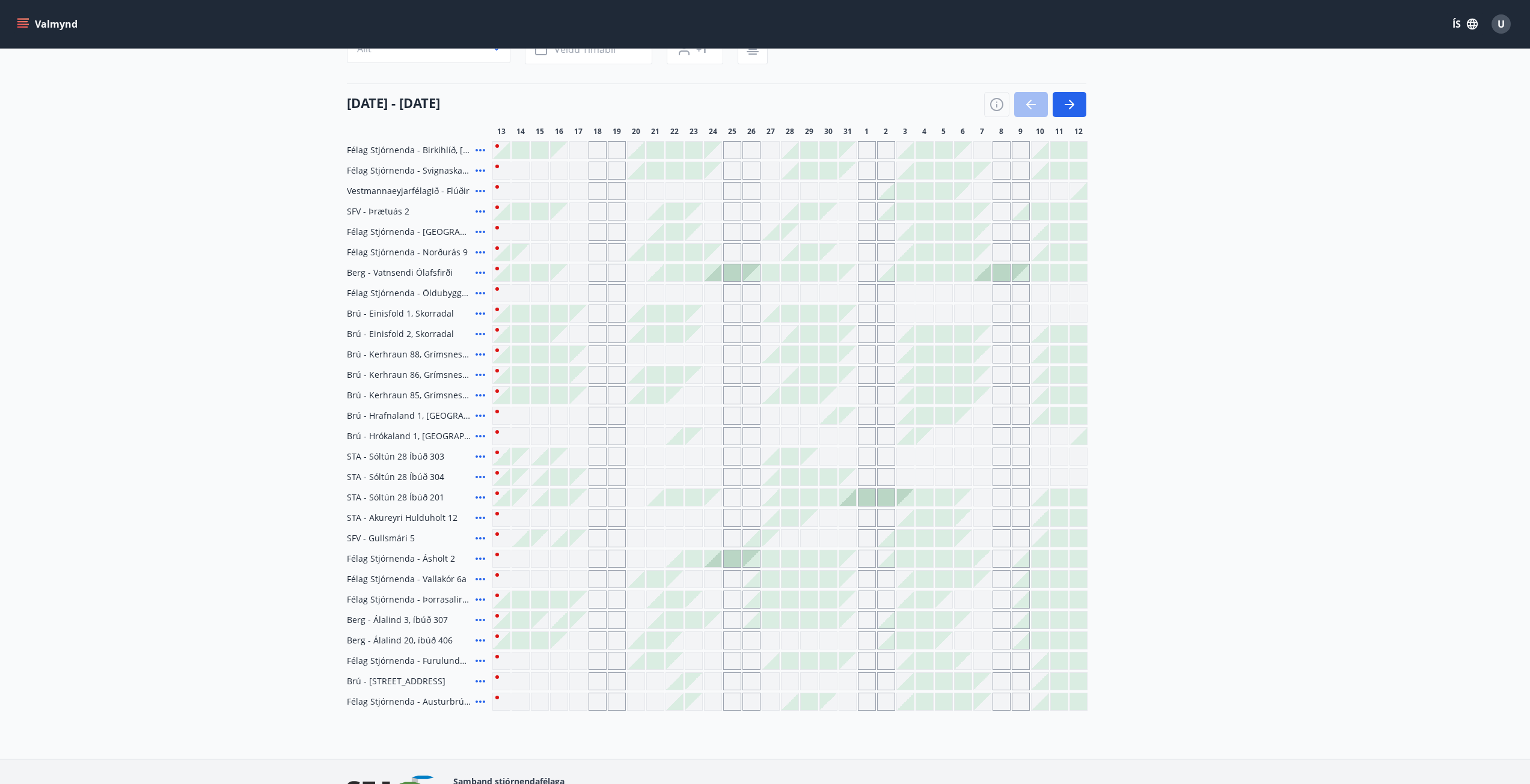
click at [582, 604] on div "Gráir dagar eru ekki bókanlegir" at bounding box center [578, 599] width 17 height 17
click at [573, 614] on div "Gráir dagar eru ekki bókanlegir" at bounding box center [578, 620] width 17 height 17
click at [719, 560] on div at bounding box center [713, 559] width 17 height 17
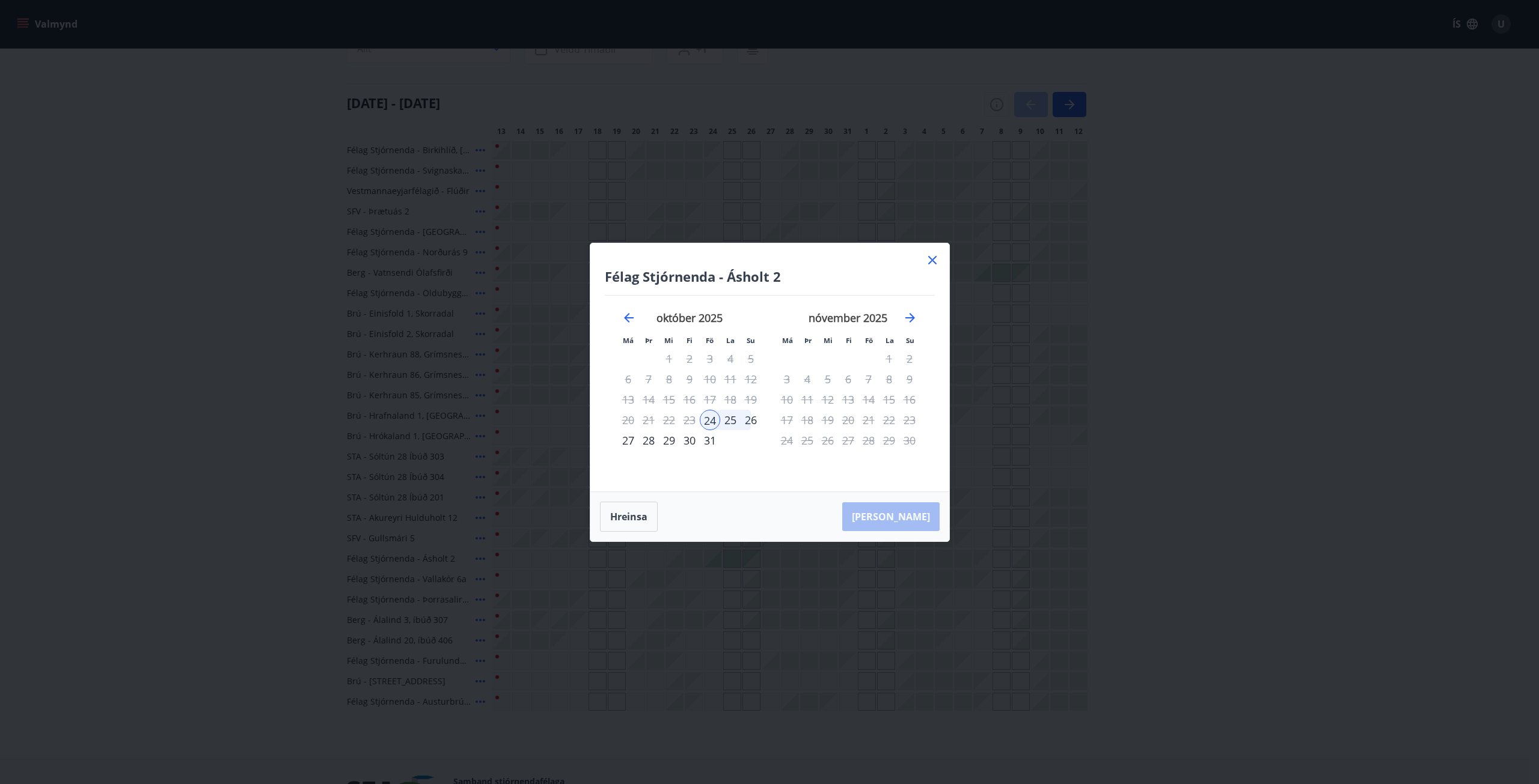
click at [931, 257] on icon at bounding box center [932, 260] width 15 height 15
